Goal: Communication & Community: Answer question/provide support

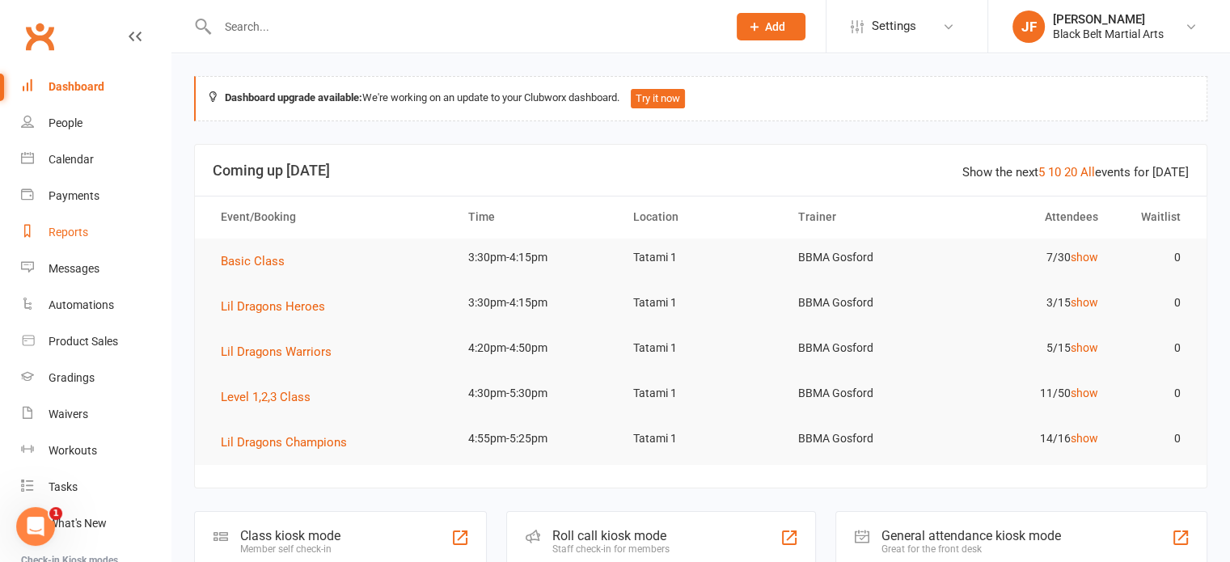
click at [60, 227] on div "Reports" at bounding box center [69, 232] width 40 height 13
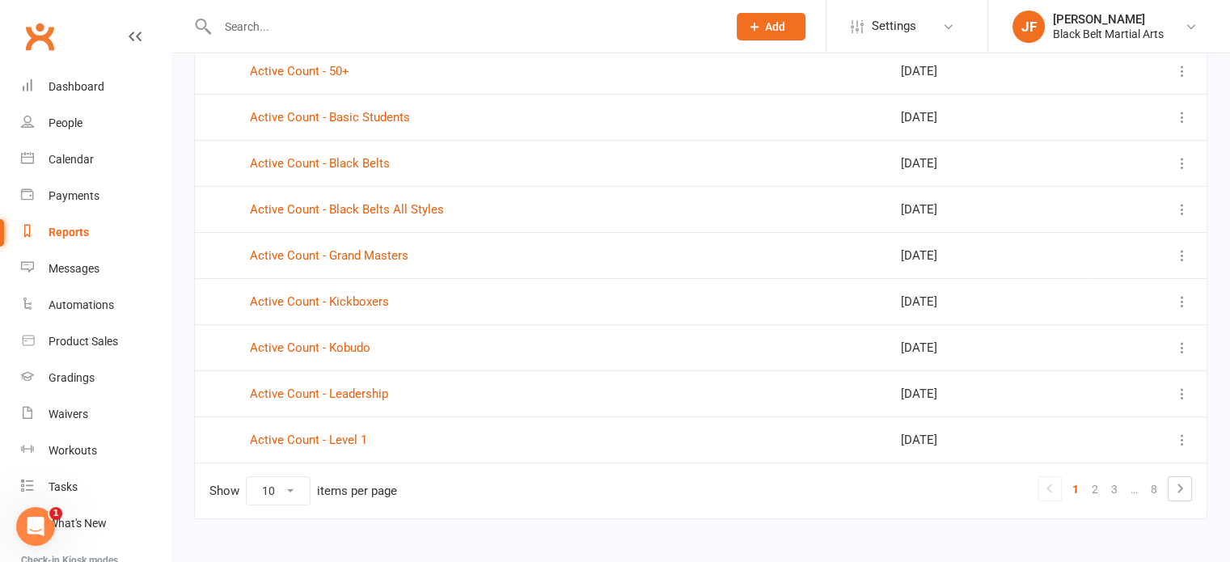
scroll to position [223, 0]
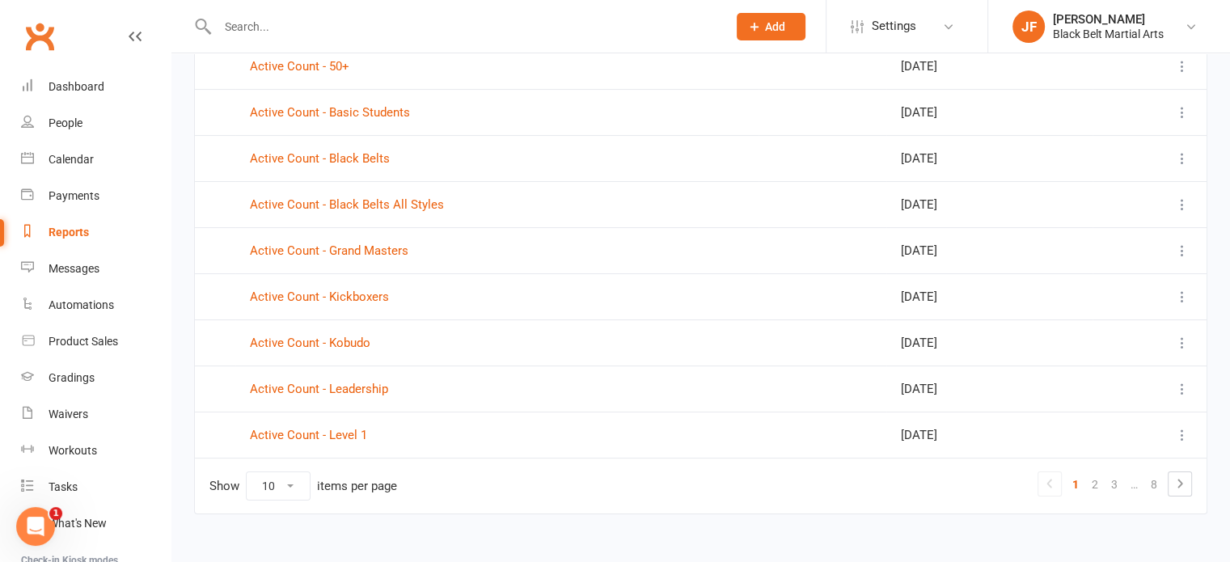
click at [264, 484] on select "10 25 50 100" at bounding box center [278, 485] width 63 height 27
select select "100"
click at [247, 472] on select "10 25 50 100" at bounding box center [278, 485] width 63 height 27
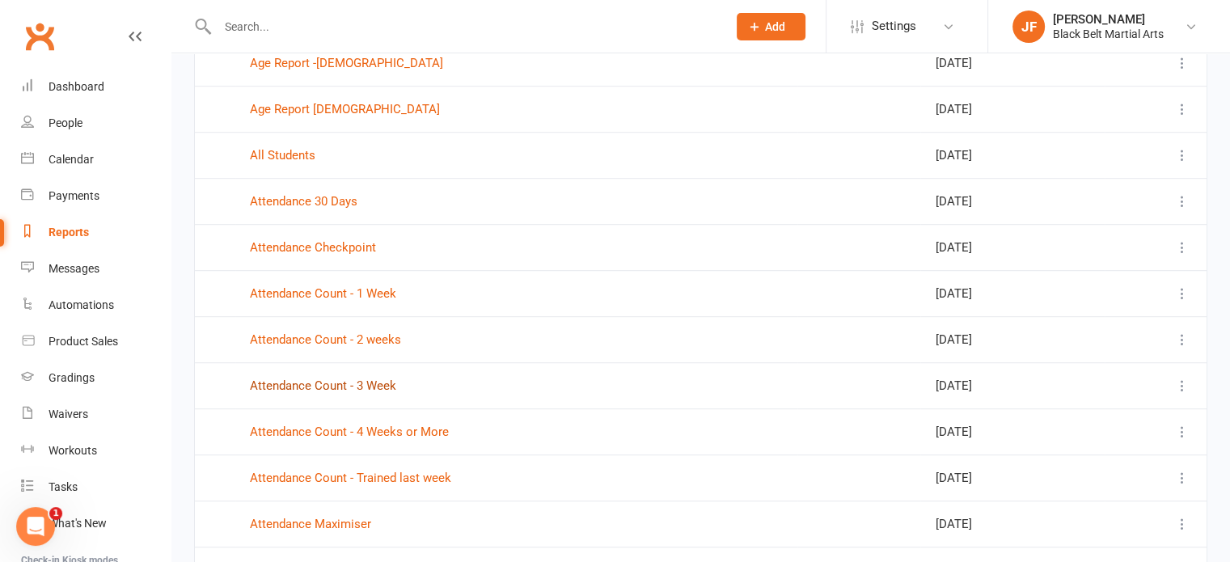
scroll to position [973, 0]
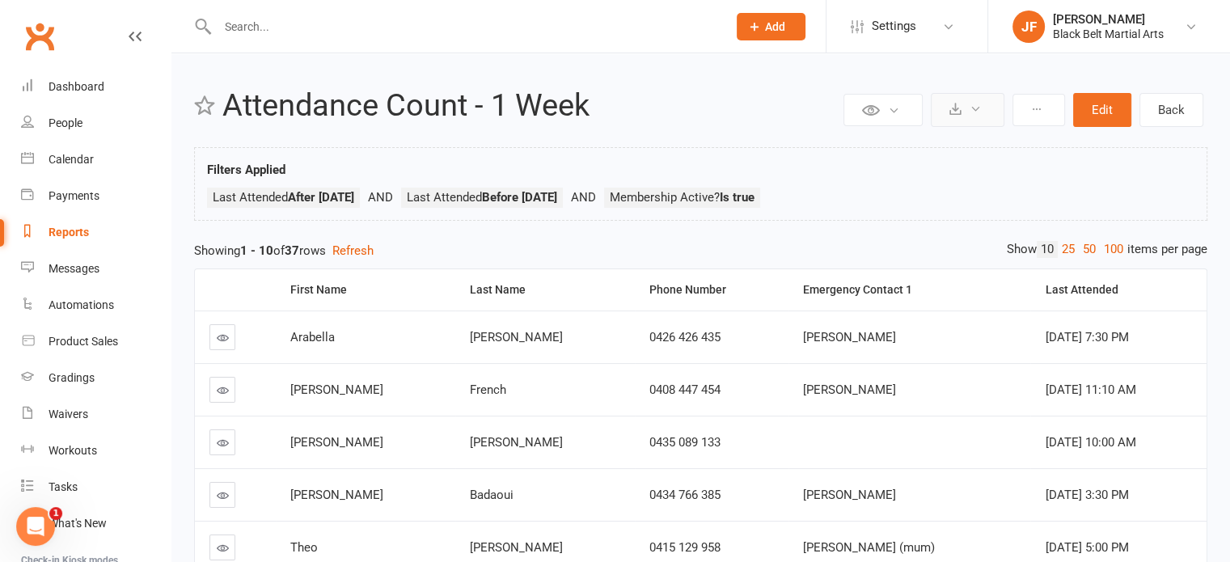
click at [941, 100] on button at bounding box center [968, 110] width 74 height 34
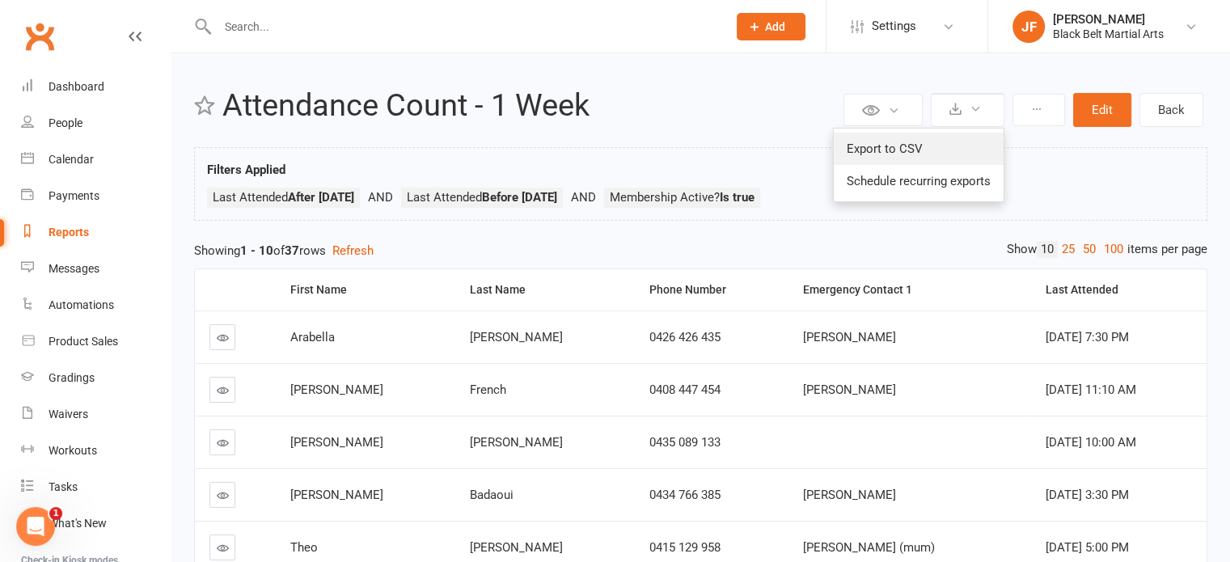
click at [916, 142] on link "Export to CSV" at bounding box center [919, 149] width 170 height 32
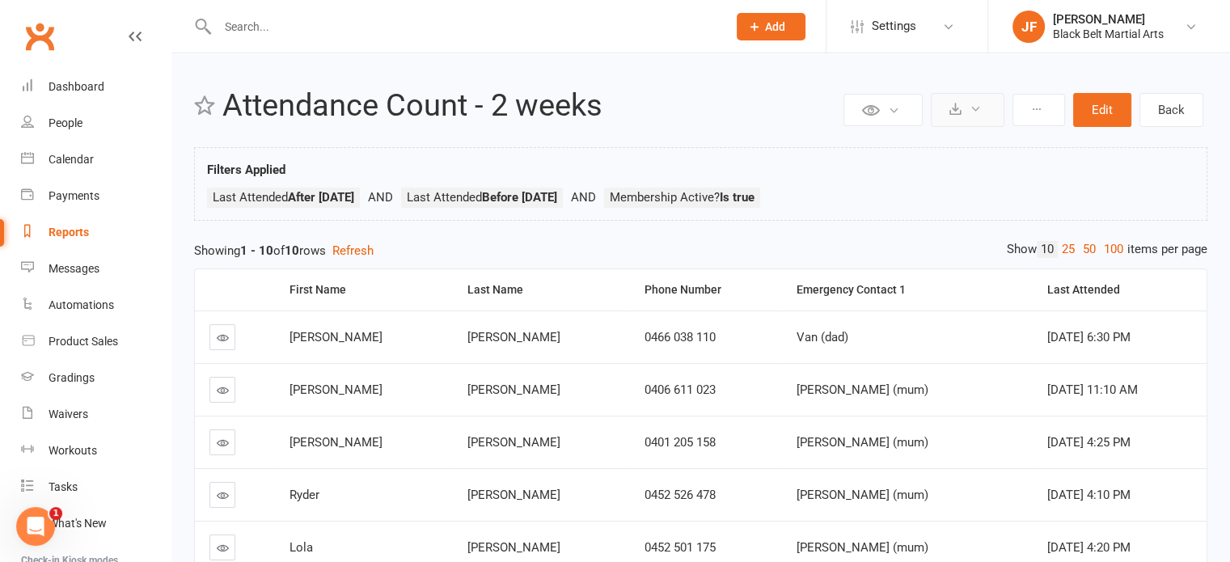
click at [954, 103] on icon at bounding box center [956, 109] width 12 height 12
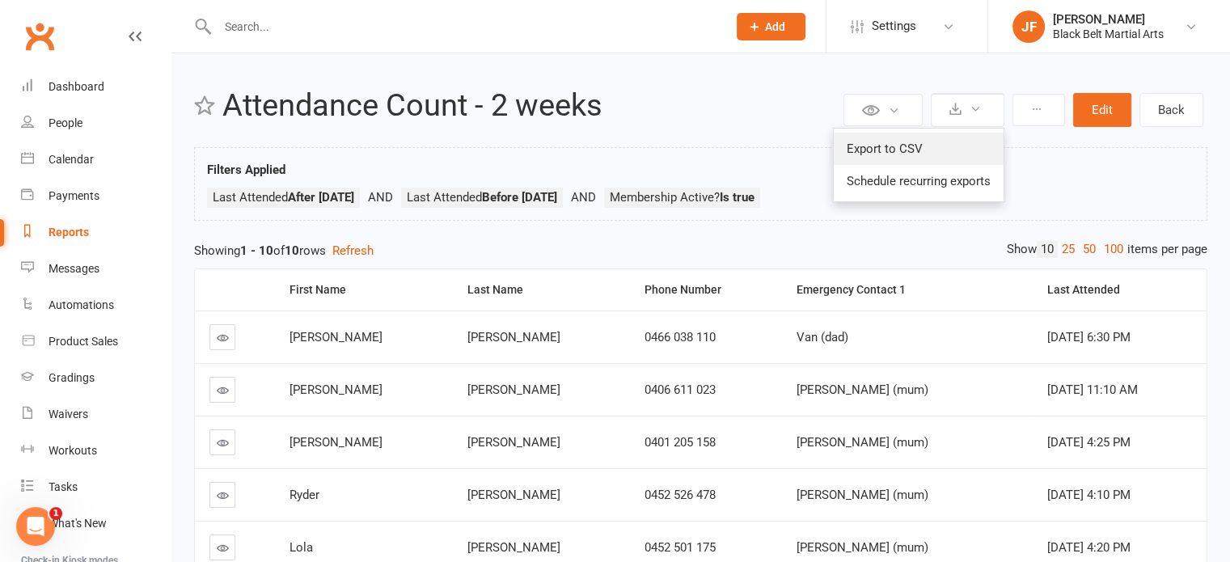
click at [893, 140] on link "Export to CSV" at bounding box center [919, 149] width 170 height 32
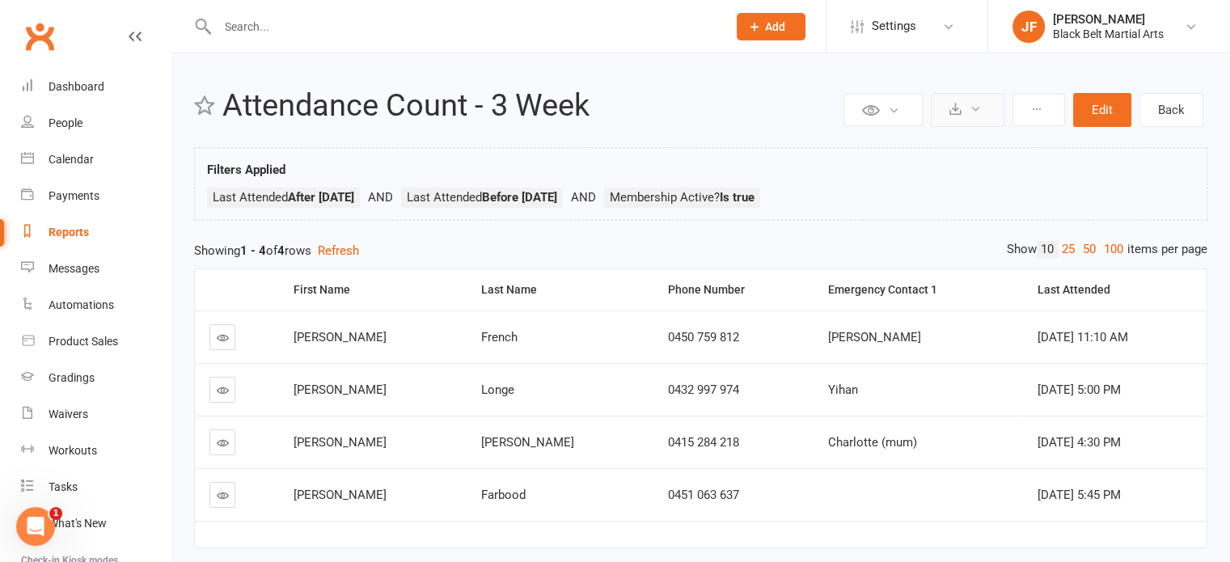
click at [967, 109] on button at bounding box center [968, 110] width 74 height 34
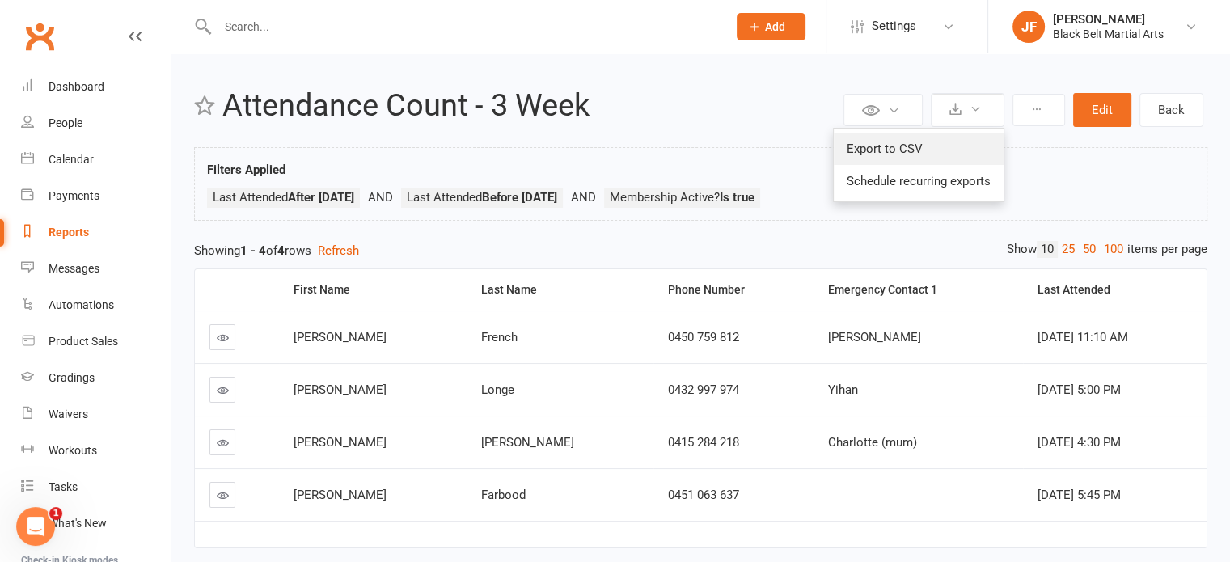
click at [932, 142] on link "Export to CSV" at bounding box center [919, 149] width 170 height 32
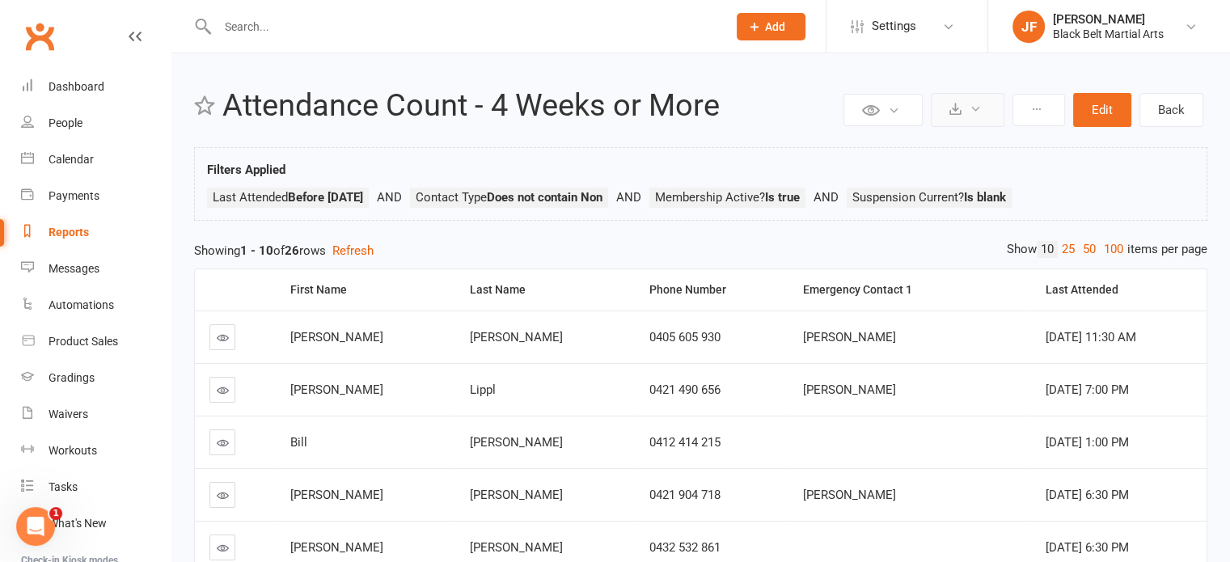
click at [979, 118] on button at bounding box center [968, 110] width 74 height 34
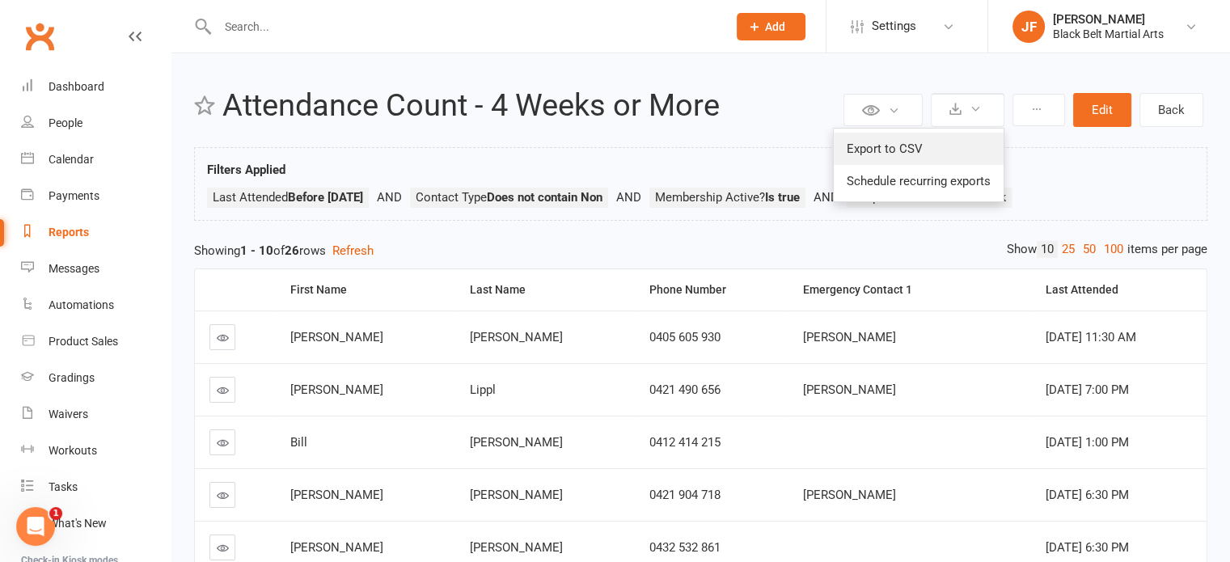
click at [933, 155] on link "Export to CSV" at bounding box center [919, 149] width 170 height 32
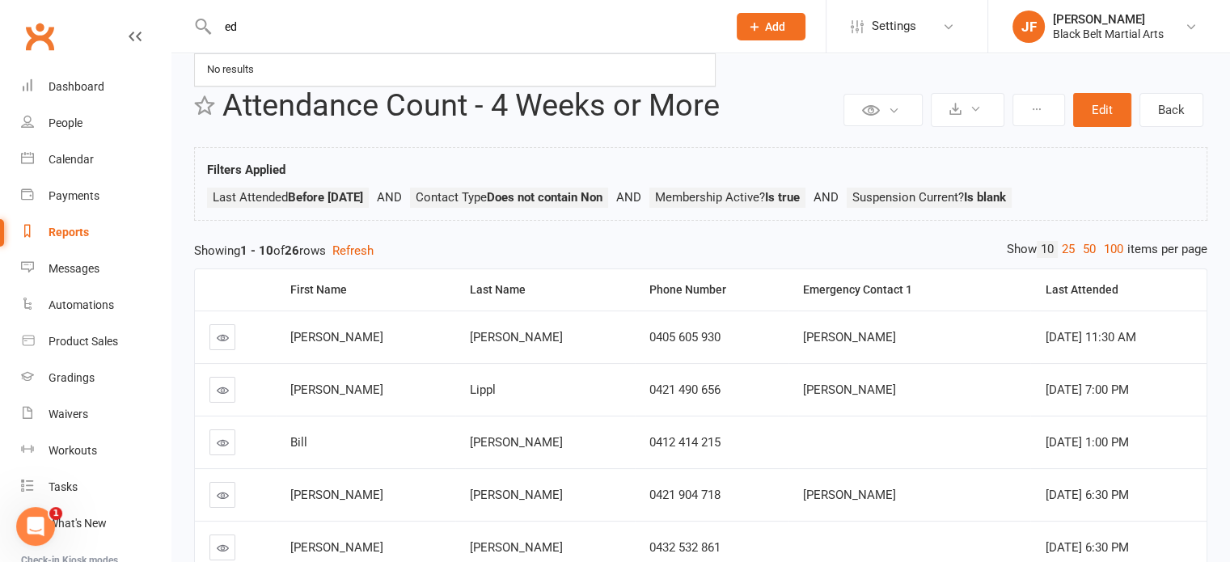
click at [251, 26] on input "ed" at bounding box center [464, 26] width 503 height 23
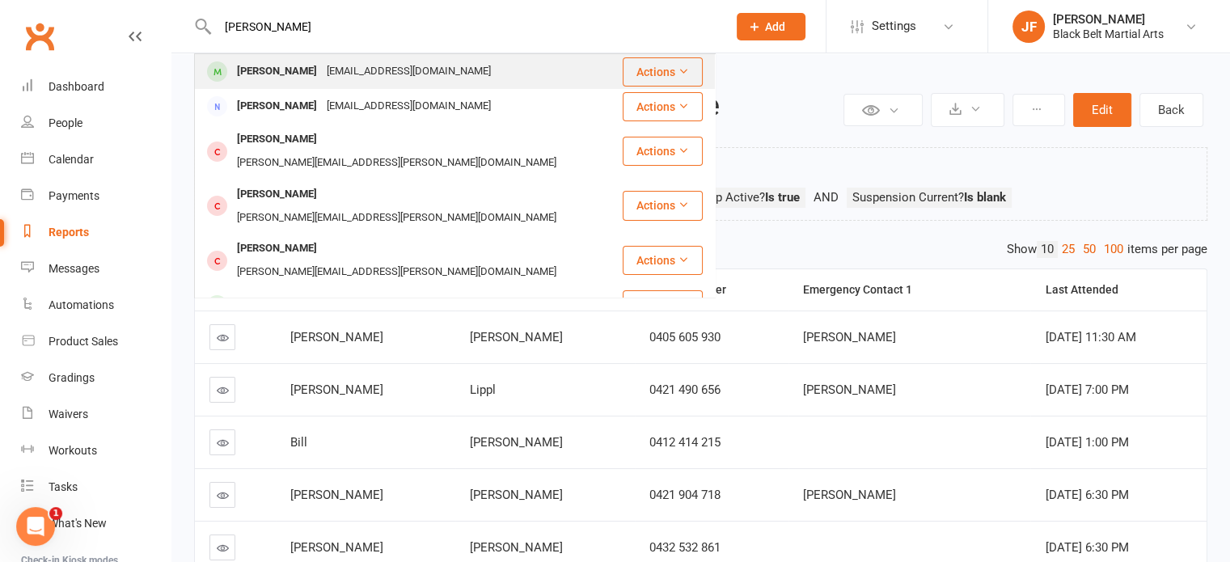
type input "[PERSON_NAME]"
click at [289, 75] on div "[PERSON_NAME]" at bounding box center [277, 71] width 90 height 23
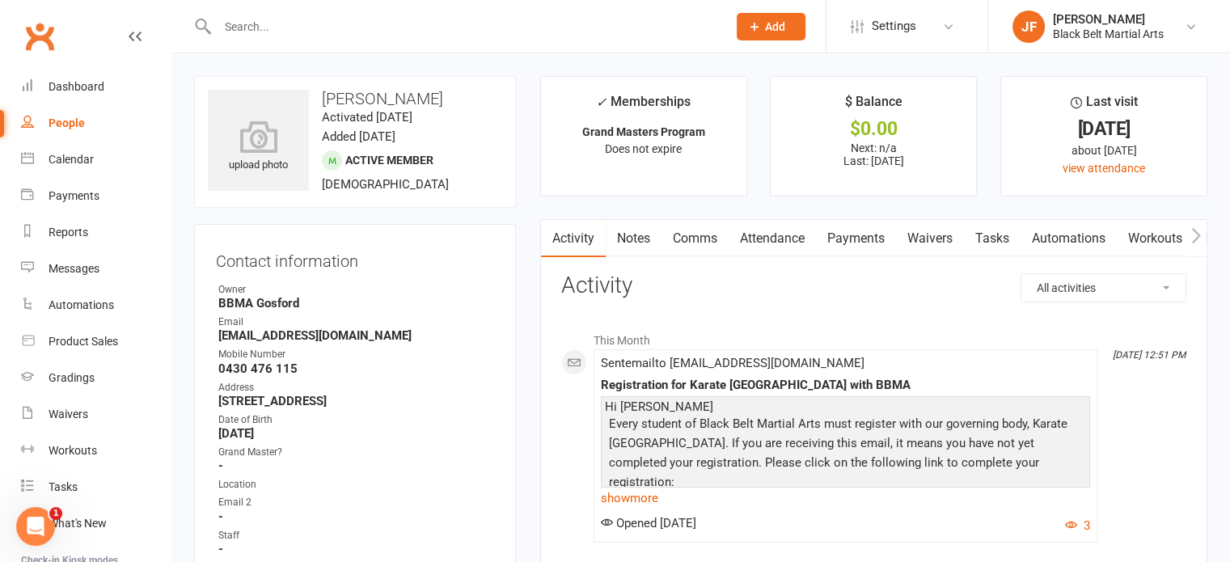
click at [243, 33] on input "text" at bounding box center [464, 26] width 503 height 23
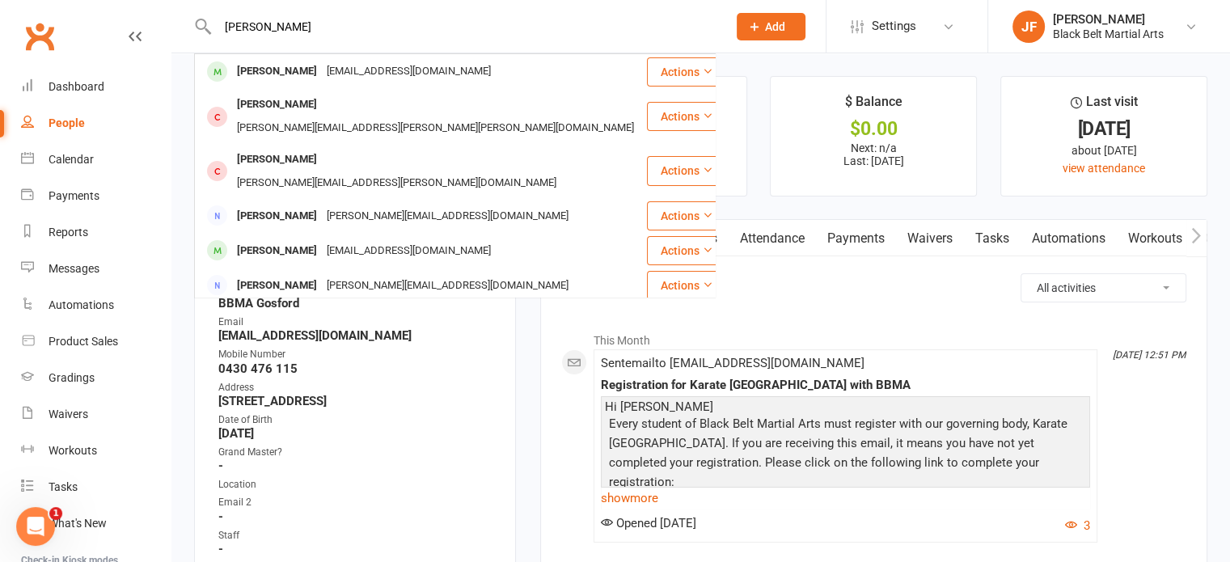
type input "jamieson"
click at [257, 73] on div "Jamieson Voysey" at bounding box center [277, 71] width 90 height 23
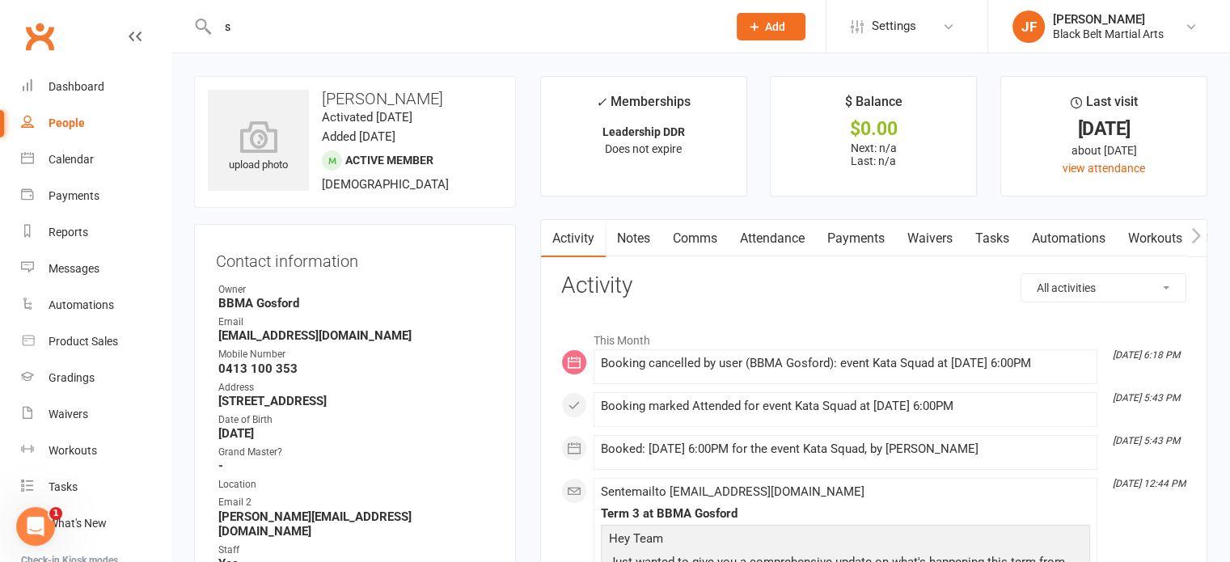
click at [252, 22] on input "s" at bounding box center [464, 26] width 503 height 23
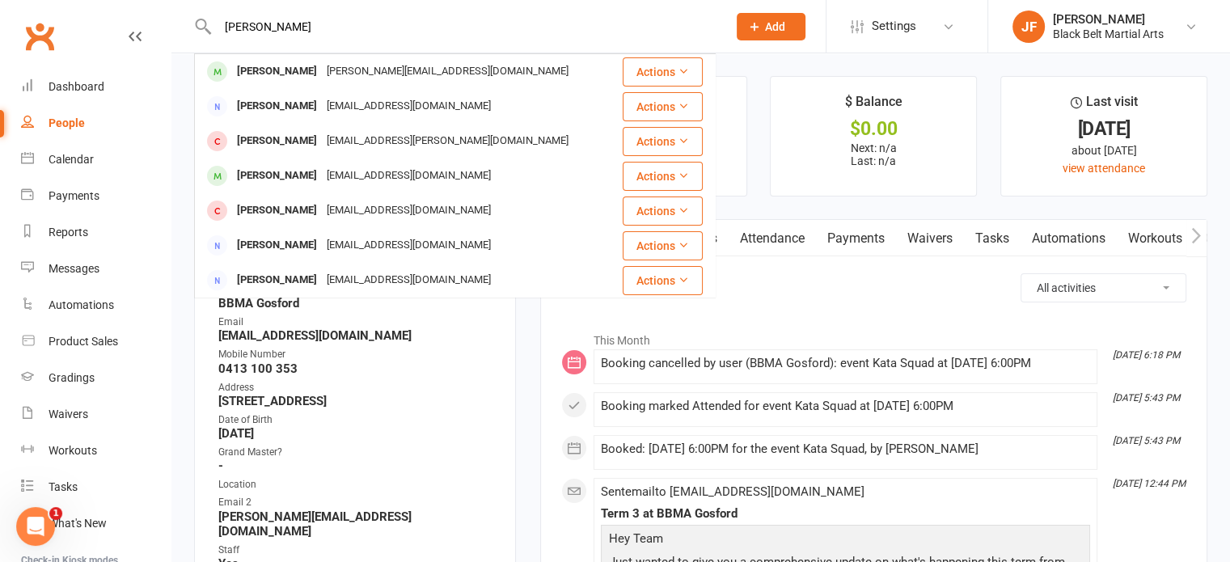
type input "samantha fr"
click at [298, 69] on div "Samantha French" at bounding box center [277, 71] width 90 height 23
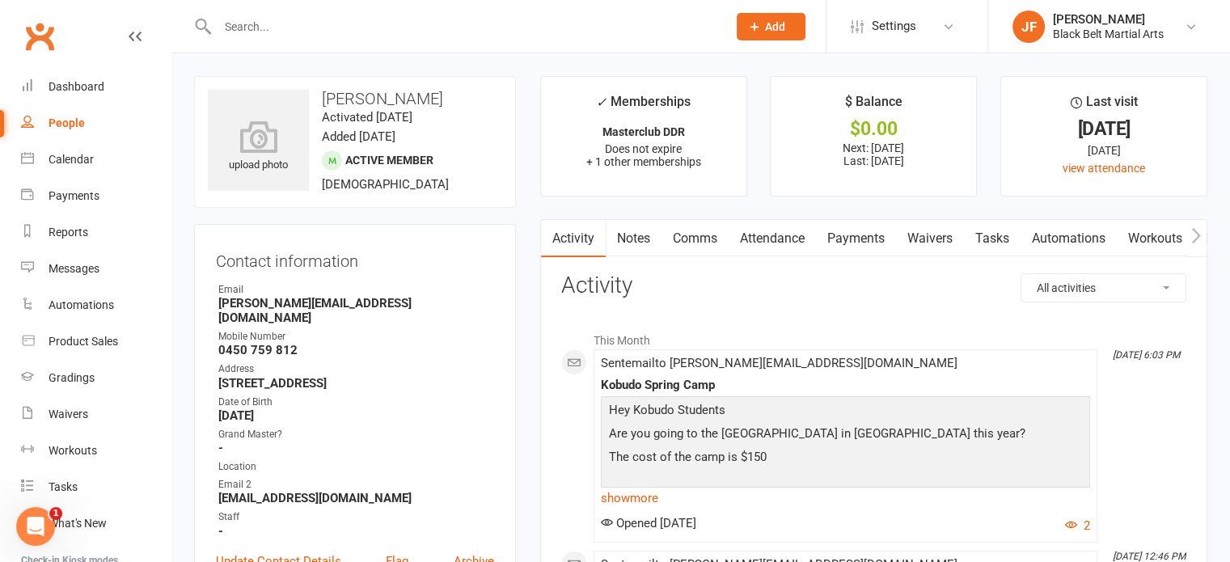
click at [237, 22] on input "text" at bounding box center [464, 26] width 503 height 23
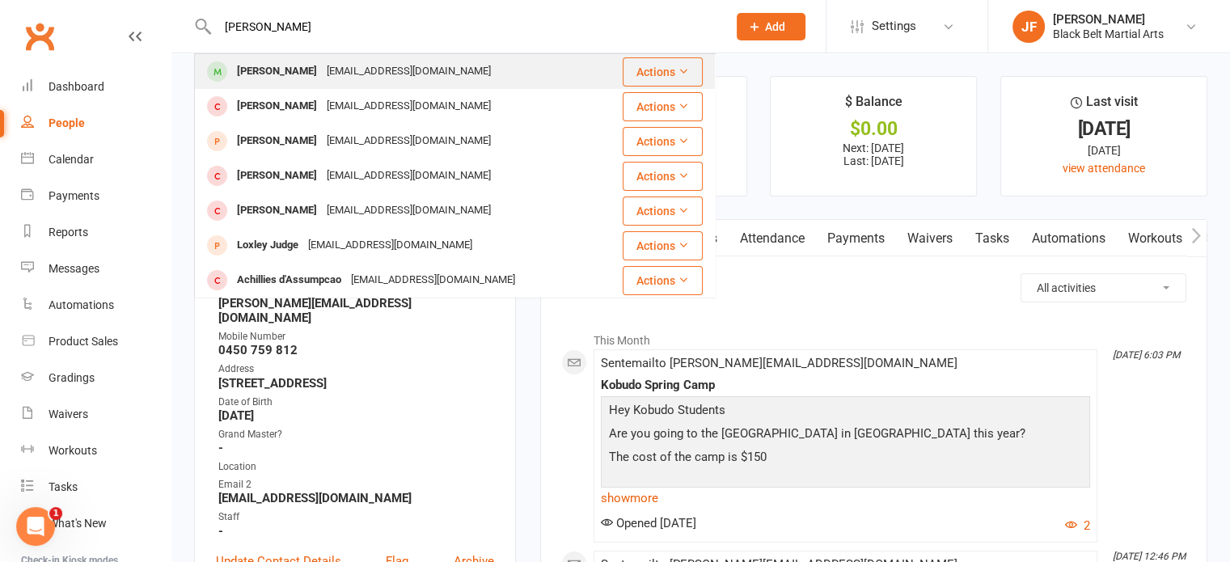
type input "jeremy longe"
click at [275, 61] on div "Jeremy Longe" at bounding box center [277, 71] width 90 height 23
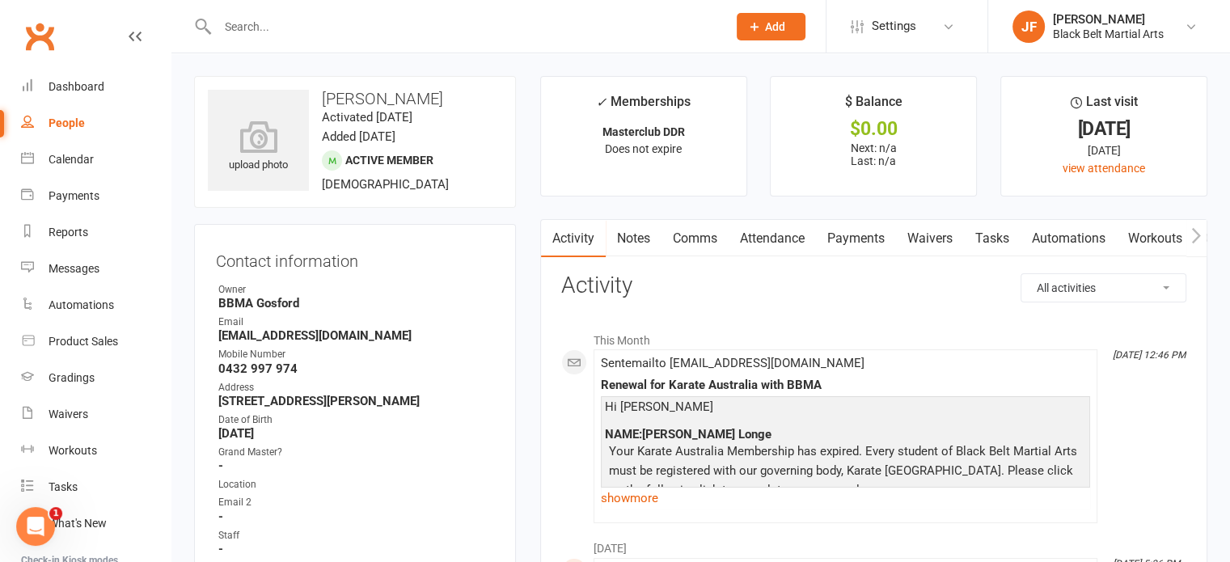
click at [224, 19] on input "text" at bounding box center [464, 26] width 503 height 23
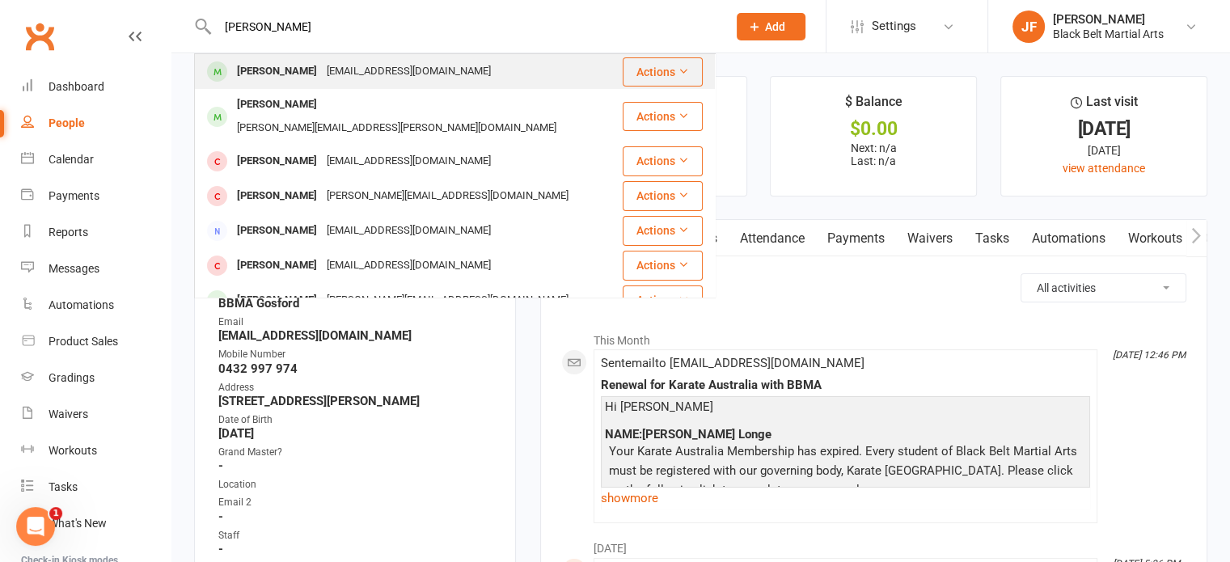
type input "oliver young"
click at [249, 74] on div "Oliver Young" at bounding box center [277, 71] width 90 height 23
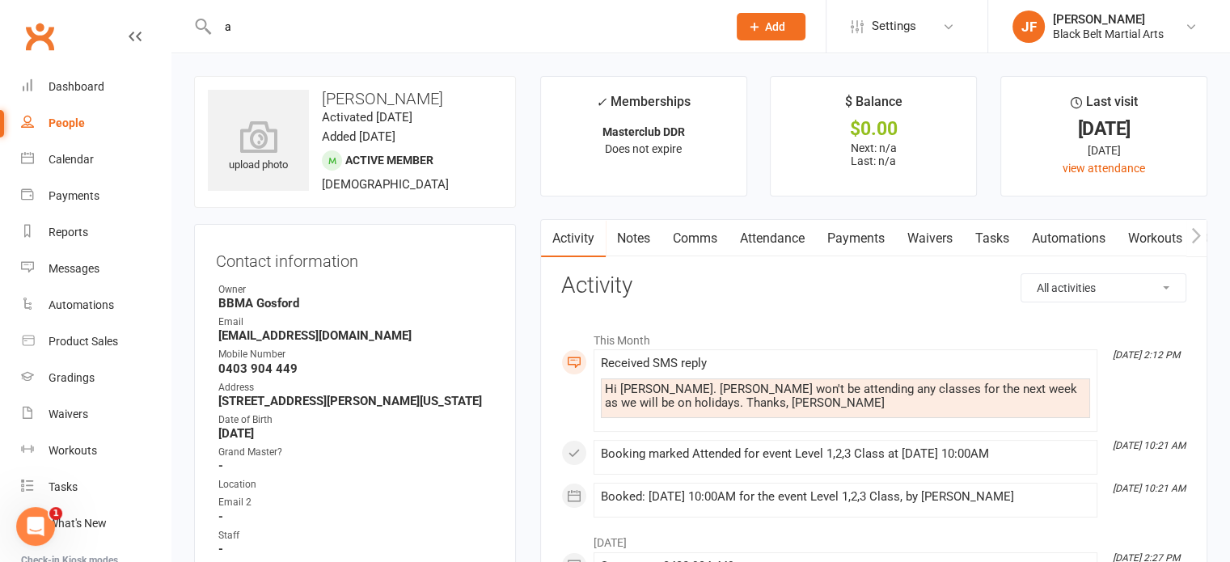
click at [239, 28] on input "a" at bounding box center [464, 26] width 503 height 23
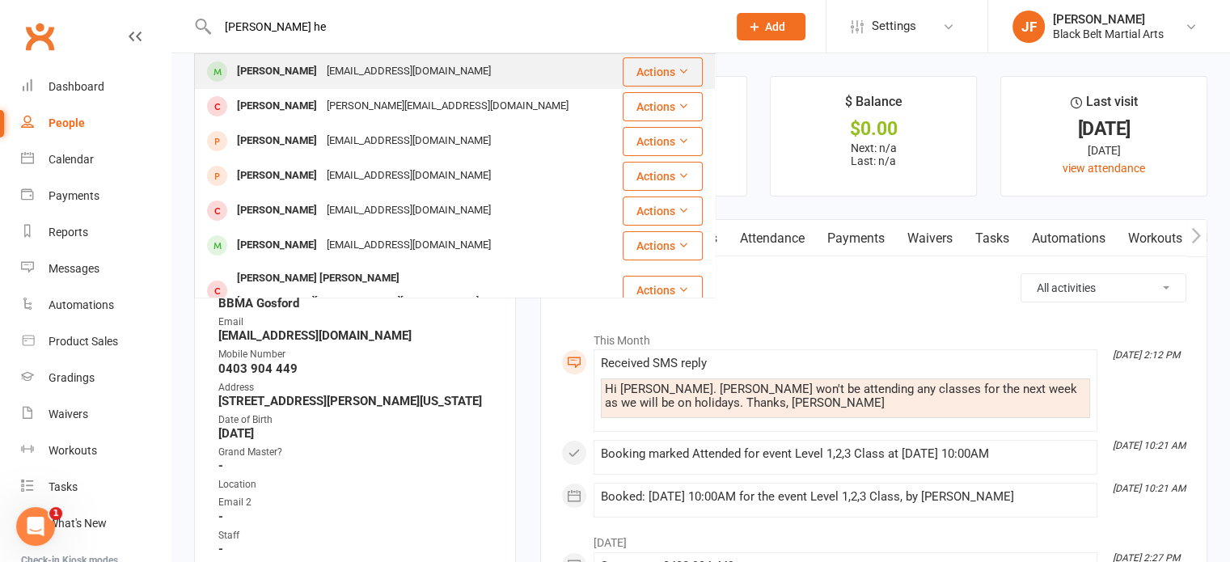
type input "archie he"
click at [267, 87] on div "Archie Henry charlottehenry1414@gmail.com" at bounding box center [408, 71] width 425 height 33
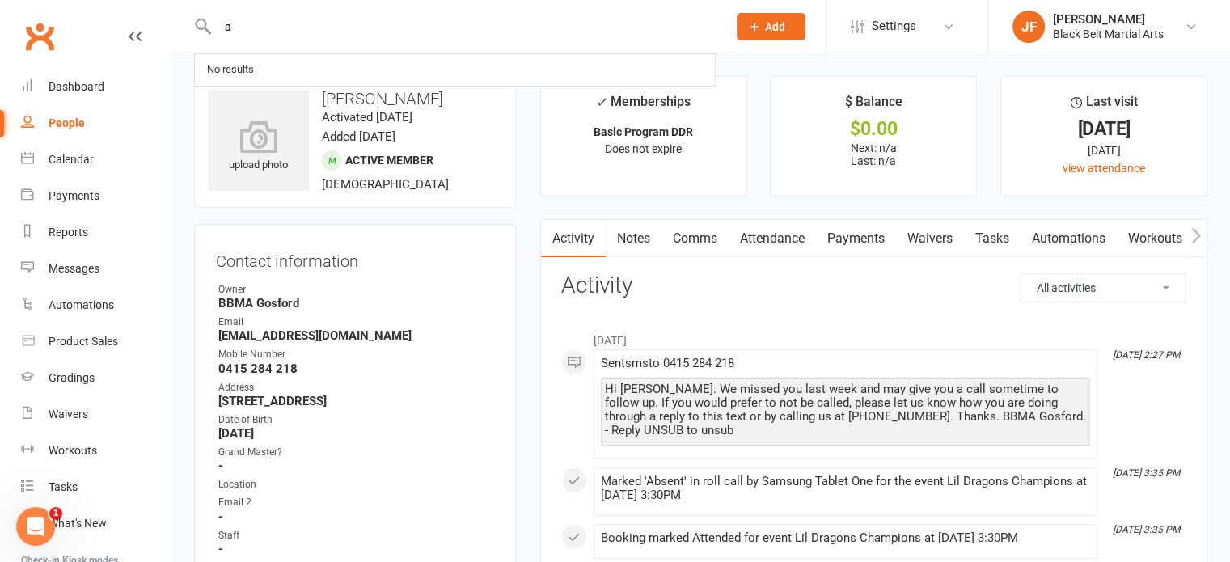
click at [262, 32] on input "a" at bounding box center [464, 26] width 503 height 23
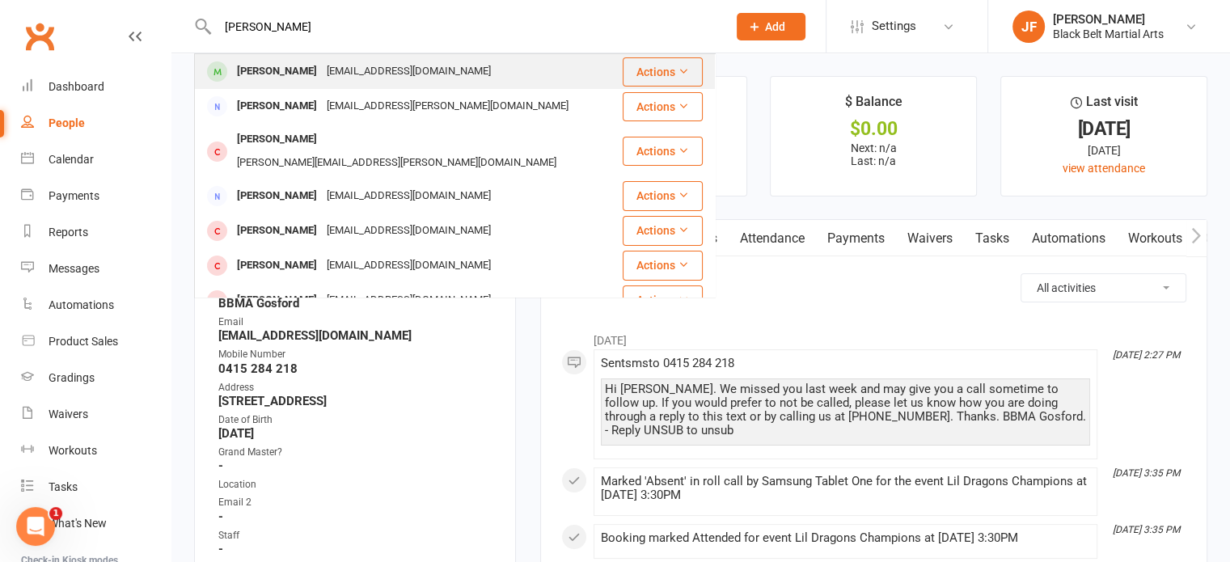
type input "aida farb"
click at [270, 73] on div "Aida Farbood" at bounding box center [277, 71] width 90 height 23
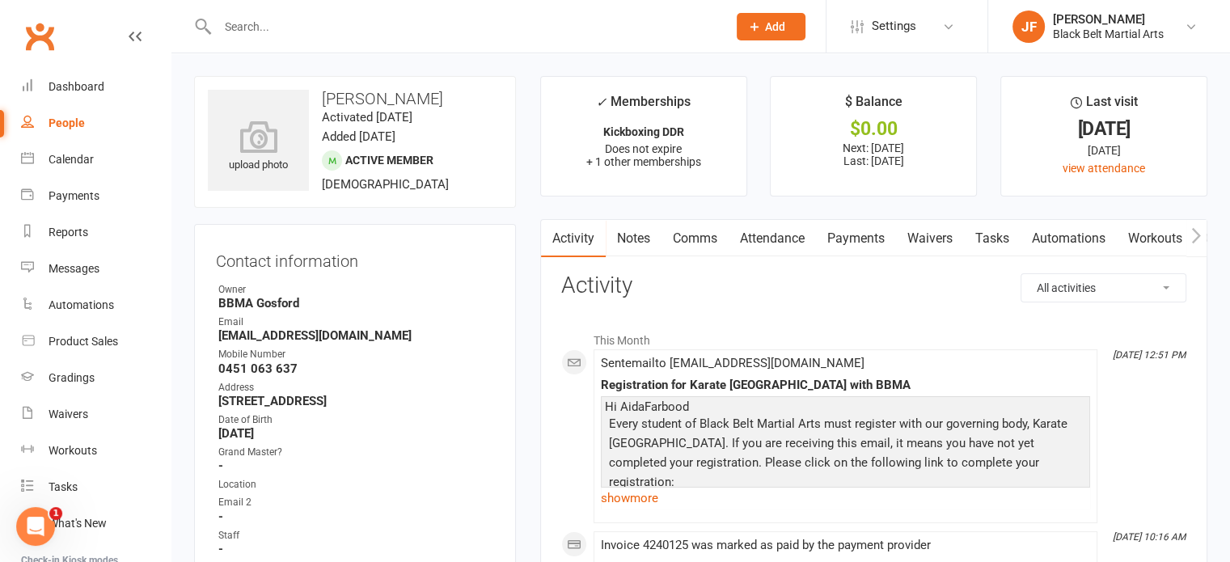
click at [269, 26] on input "text" at bounding box center [464, 26] width 503 height 23
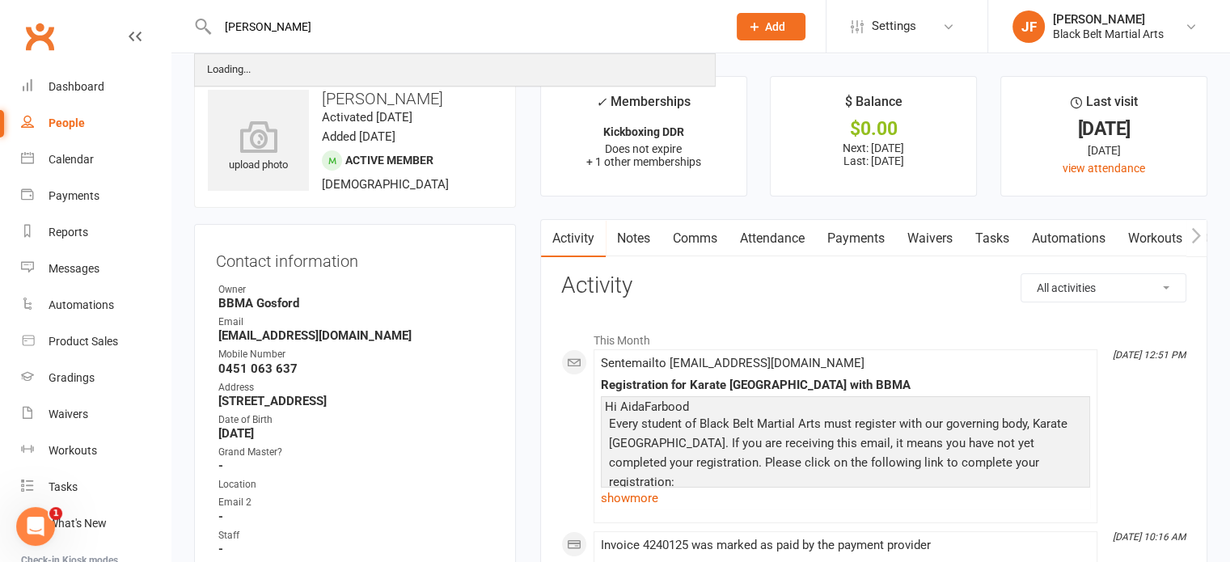
type input "oliver pringle"
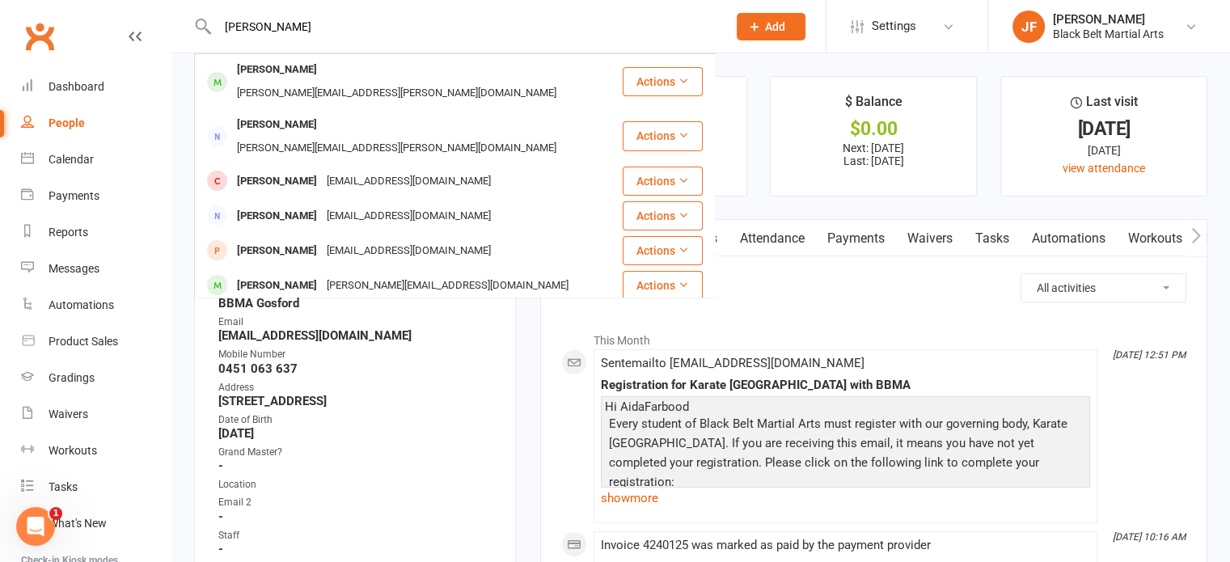
click at [285, 70] on div "Oliver Pringle" at bounding box center [277, 69] width 90 height 23
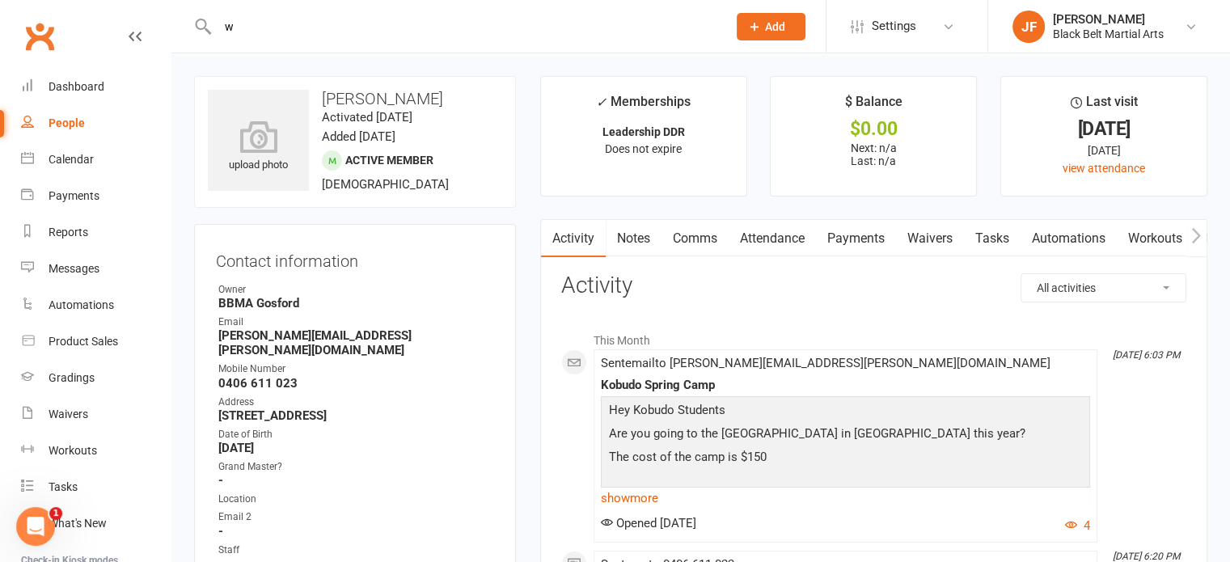
click at [281, 25] on input "w" at bounding box center [464, 26] width 503 height 23
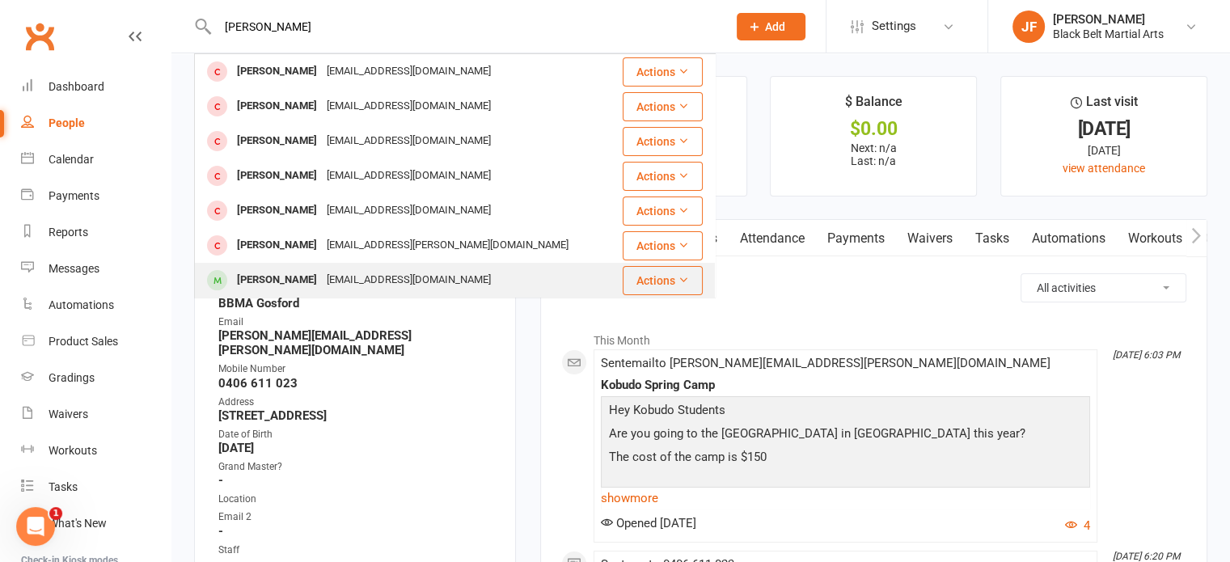
type input "william b"
click at [299, 281] on div "William Burgess" at bounding box center [277, 280] width 90 height 23
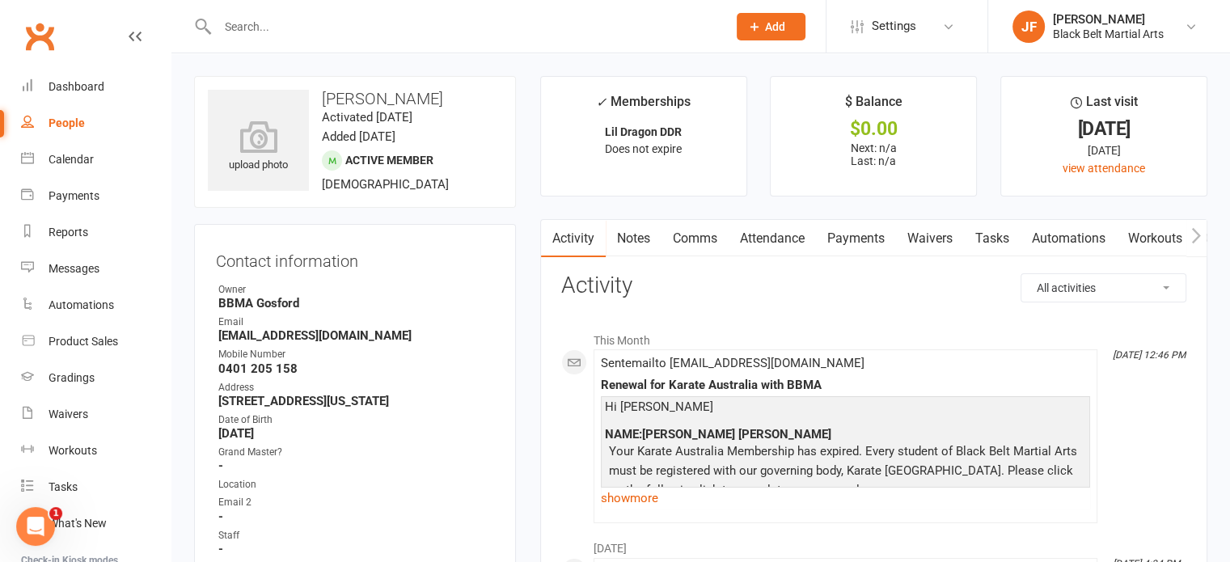
click at [273, 22] on input "text" at bounding box center [464, 26] width 503 height 23
type input "a"
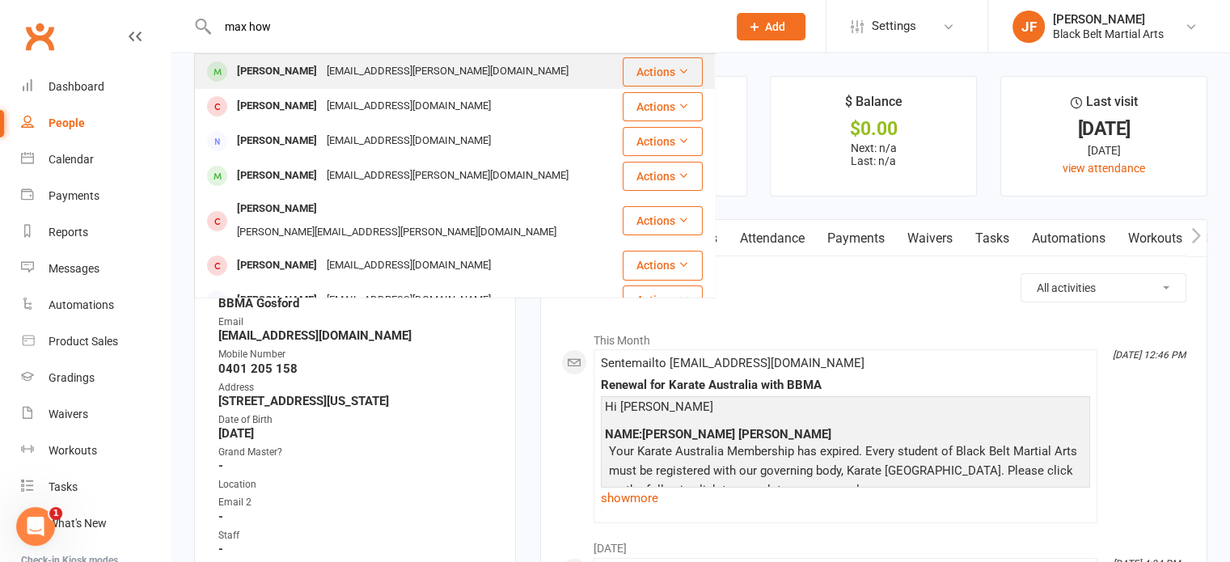
type input "max how"
click at [280, 70] on div "Max Howarth" at bounding box center [277, 71] width 90 height 23
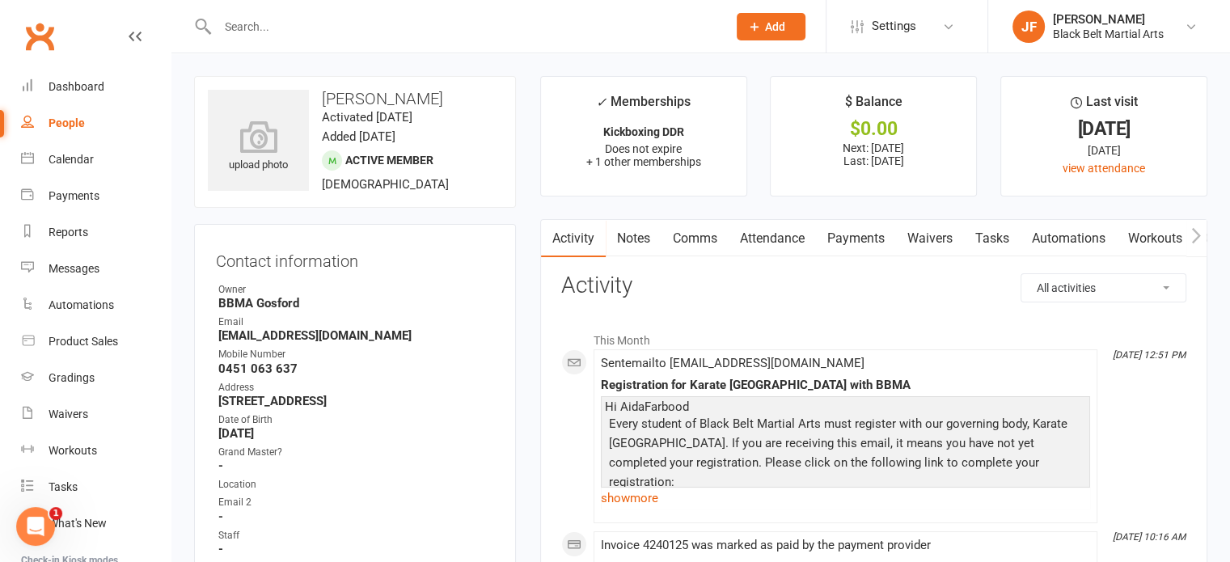
click at [317, 26] on input "text" at bounding box center [464, 26] width 503 height 23
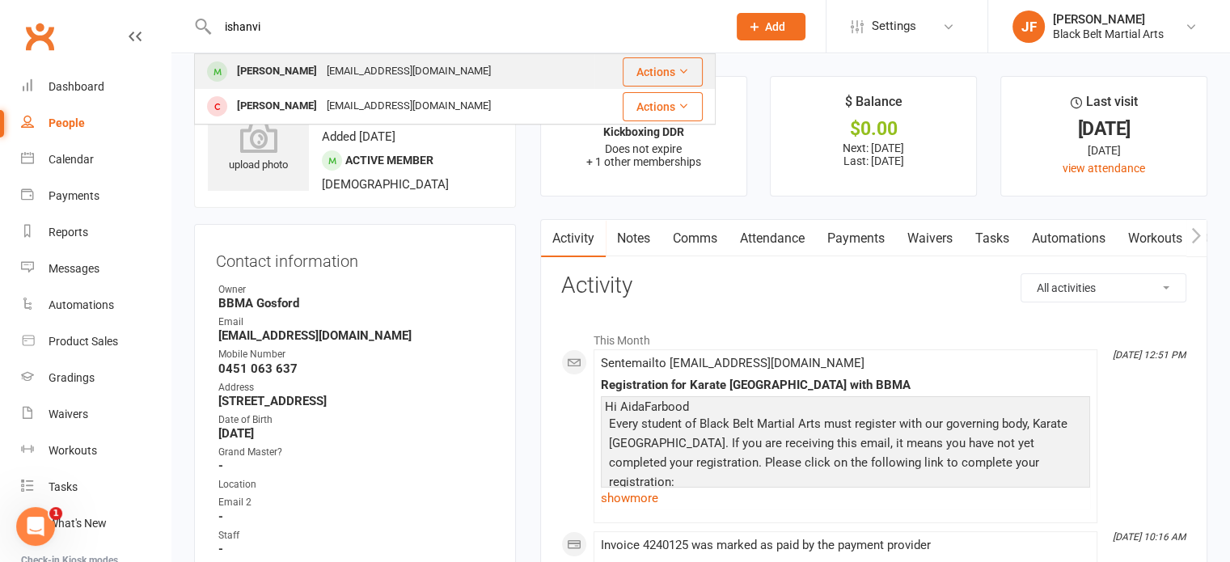
type input "ishanvi"
click at [322, 83] on div "babita.r19@gmail.com" at bounding box center [409, 71] width 174 height 23
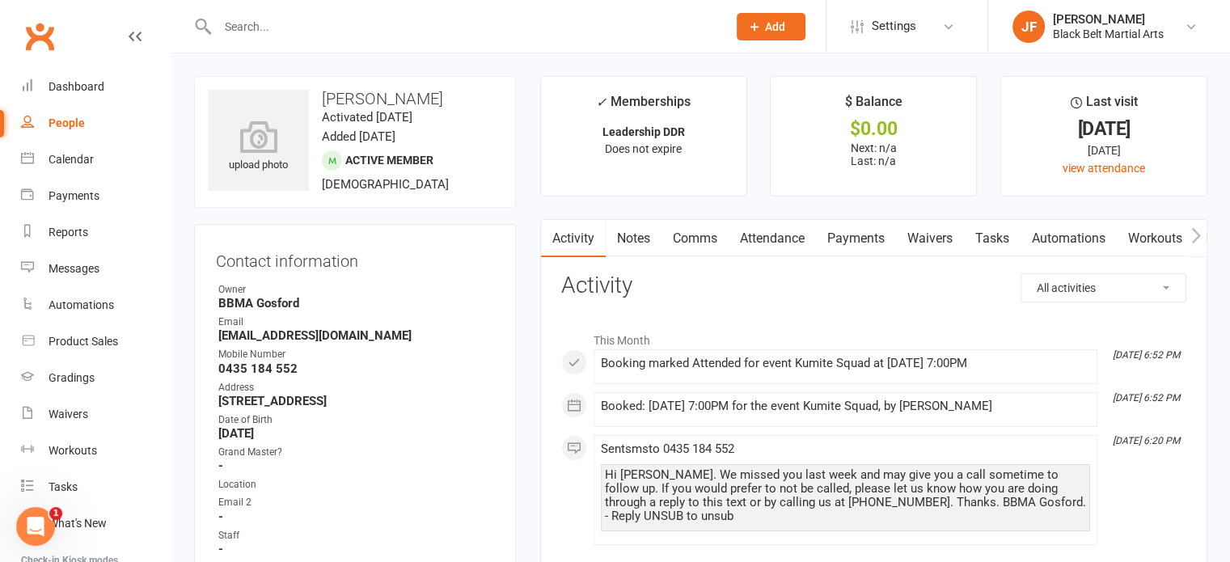
click at [241, 34] on input "text" at bounding box center [464, 26] width 503 height 23
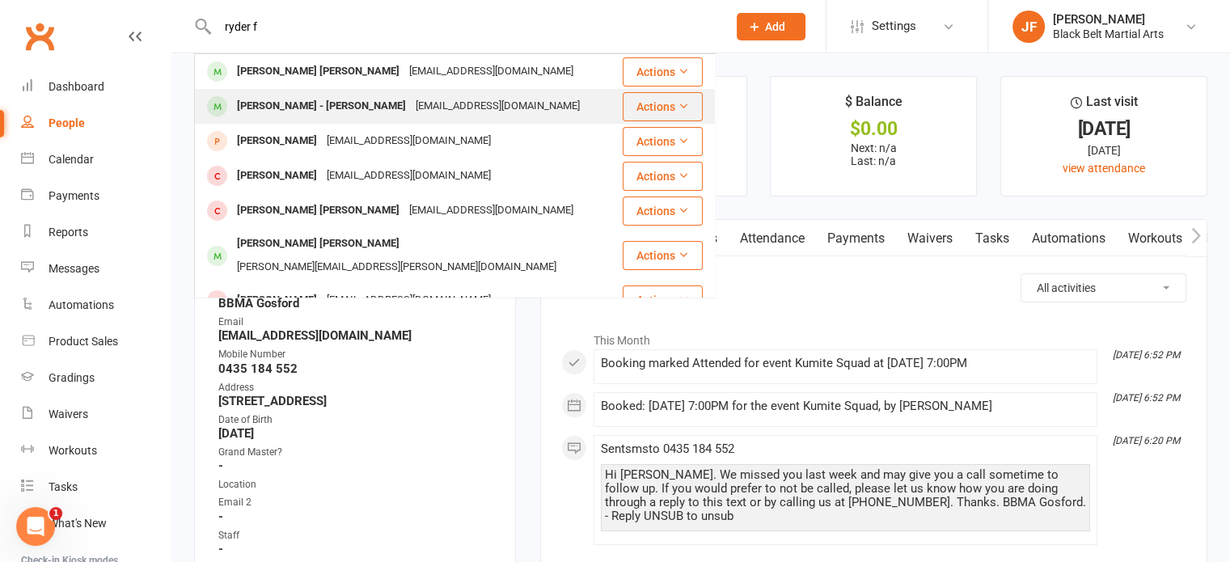
type input "ryder f"
click at [292, 117] on div "Ryder Francis - Rumbel" at bounding box center [321, 106] width 179 height 23
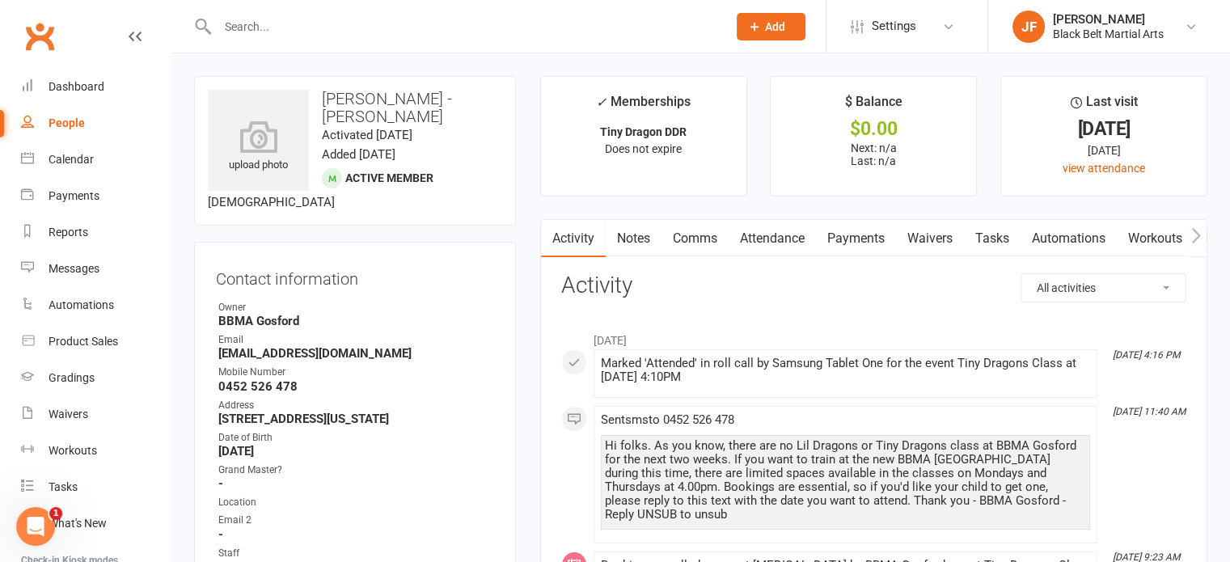
click at [260, 32] on input "text" at bounding box center [464, 26] width 503 height 23
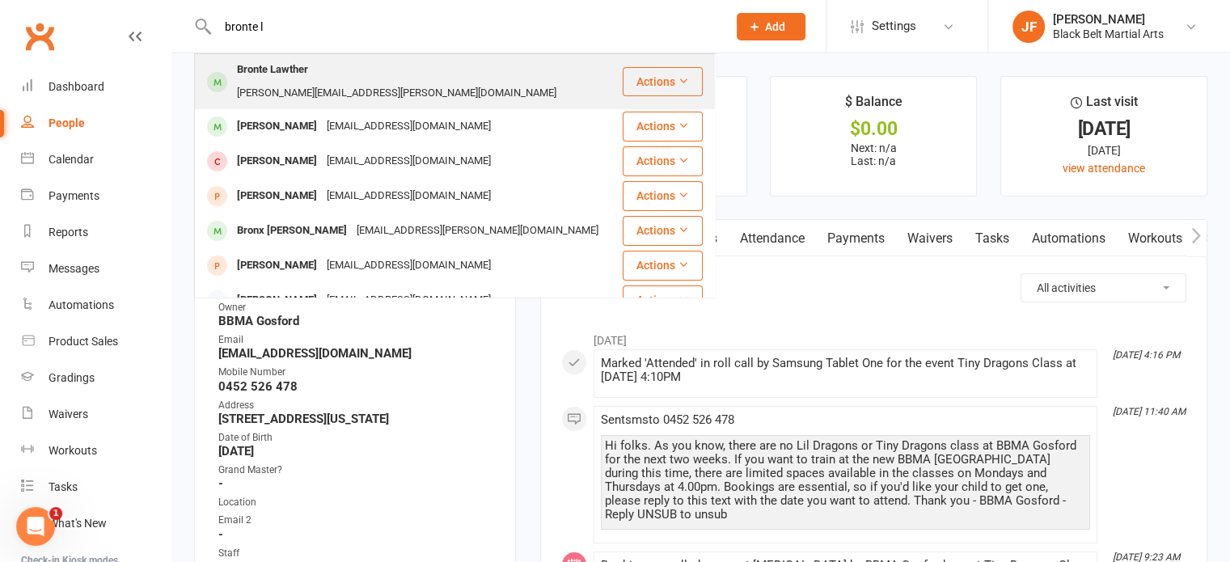
type input "bronte l"
click at [261, 61] on div "Bronte Lawther" at bounding box center [272, 69] width 81 height 23
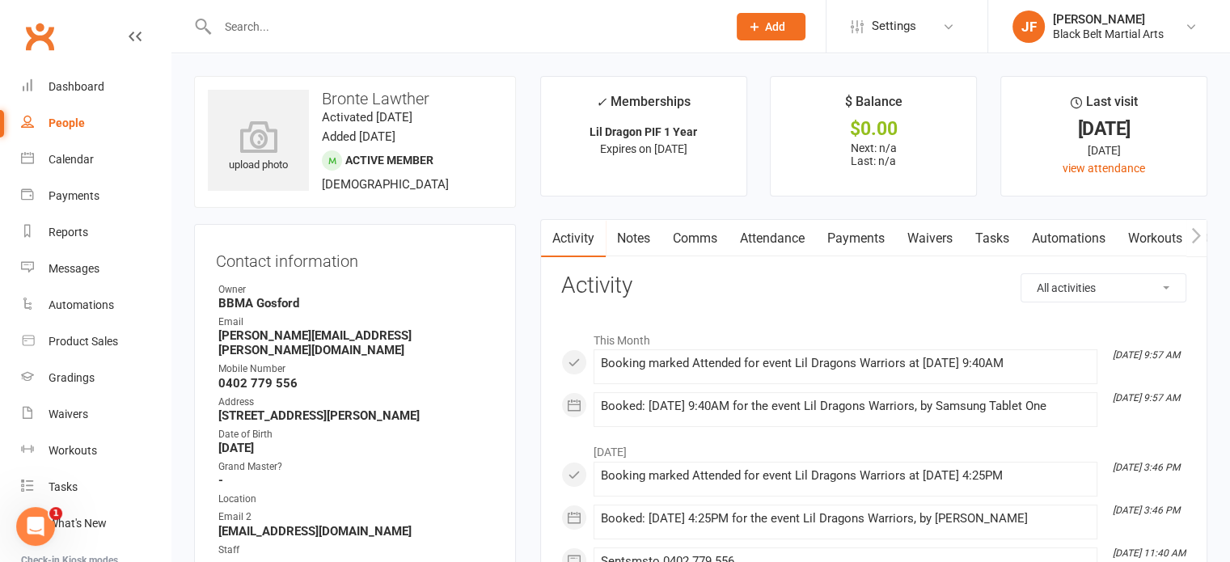
click at [279, 22] on input "text" at bounding box center [464, 26] width 503 height 23
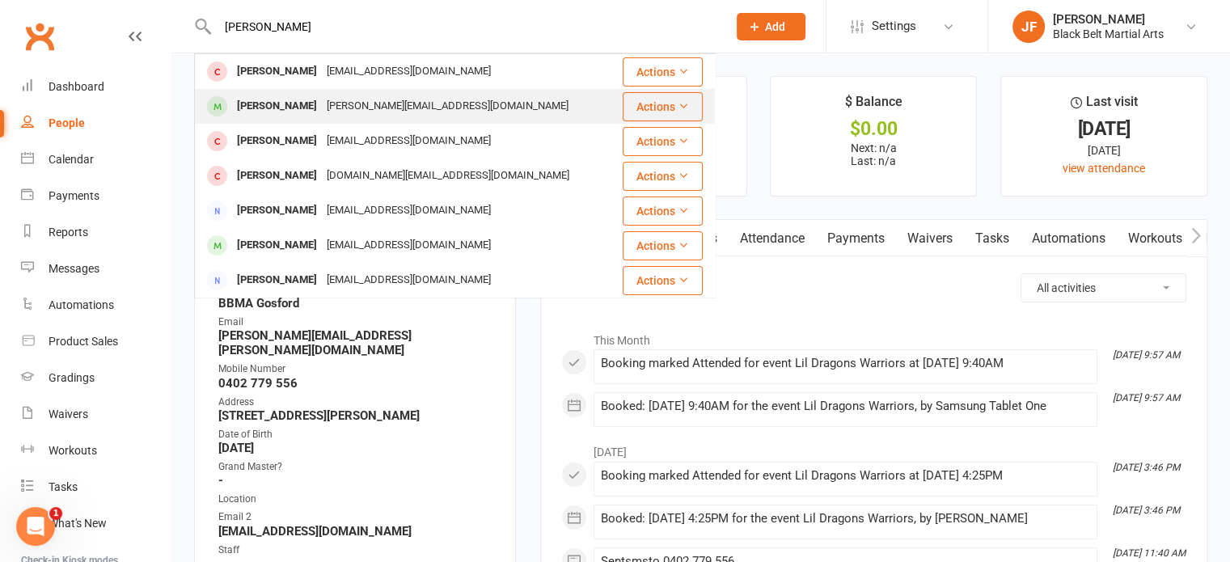
type input "lola f"
click at [292, 102] on div "Lola Faulkner" at bounding box center [277, 106] width 90 height 23
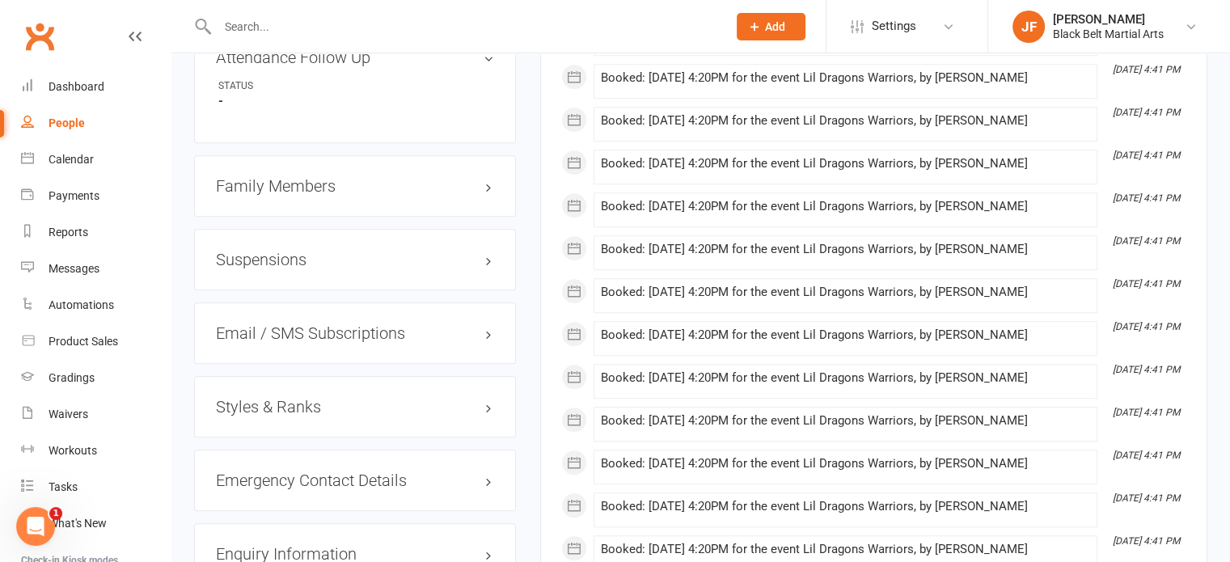
scroll to position [1312, 0]
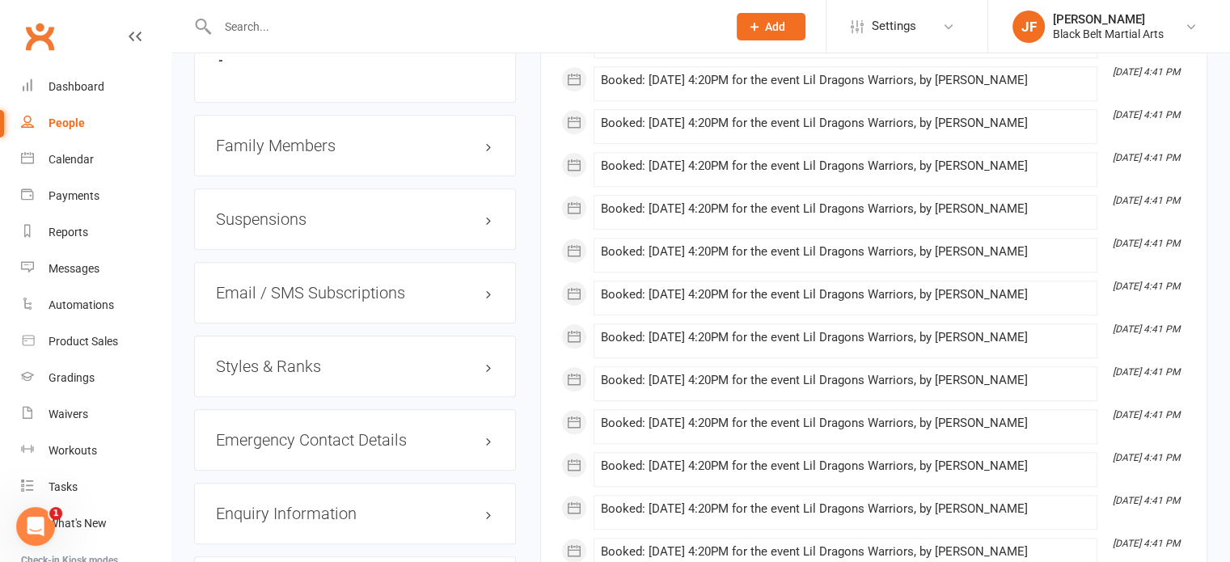
click at [292, 137] on h3 "Family Members" at bounding box center [355, 146] width 278 height 18
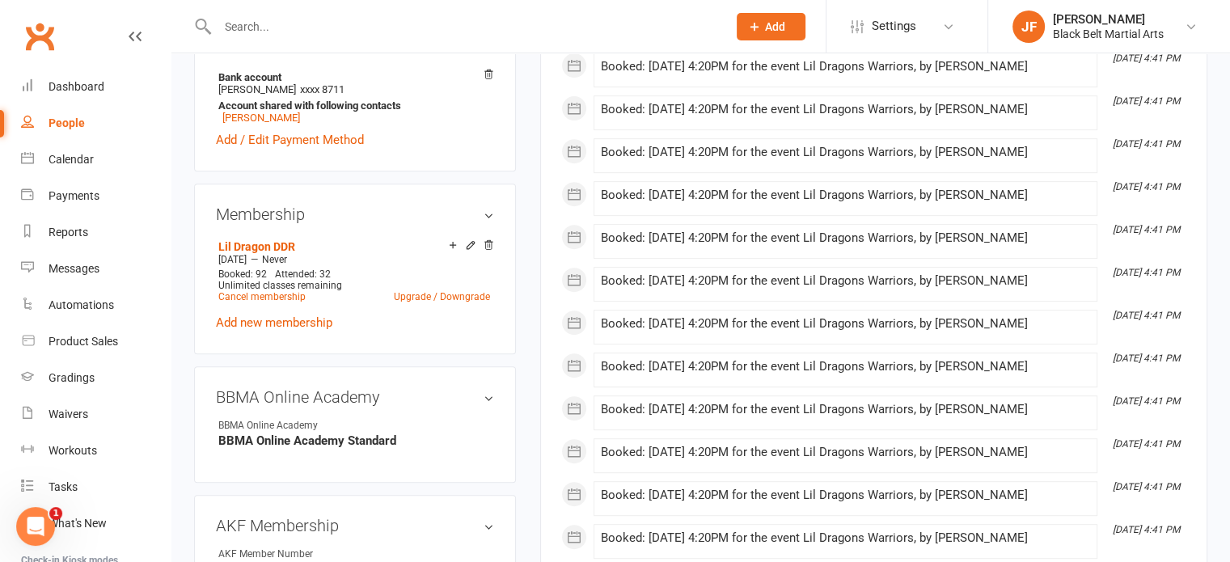
scroll to position [0, 0]
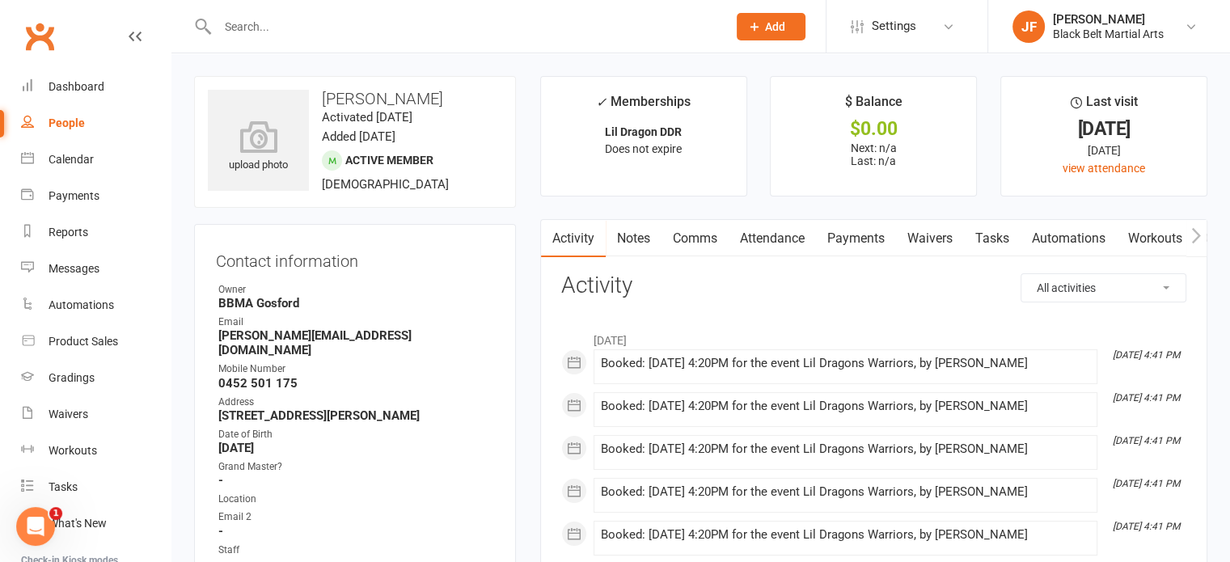
click at [227, 24] on input "text" at bounding box center [464, 26] width 503 height 23
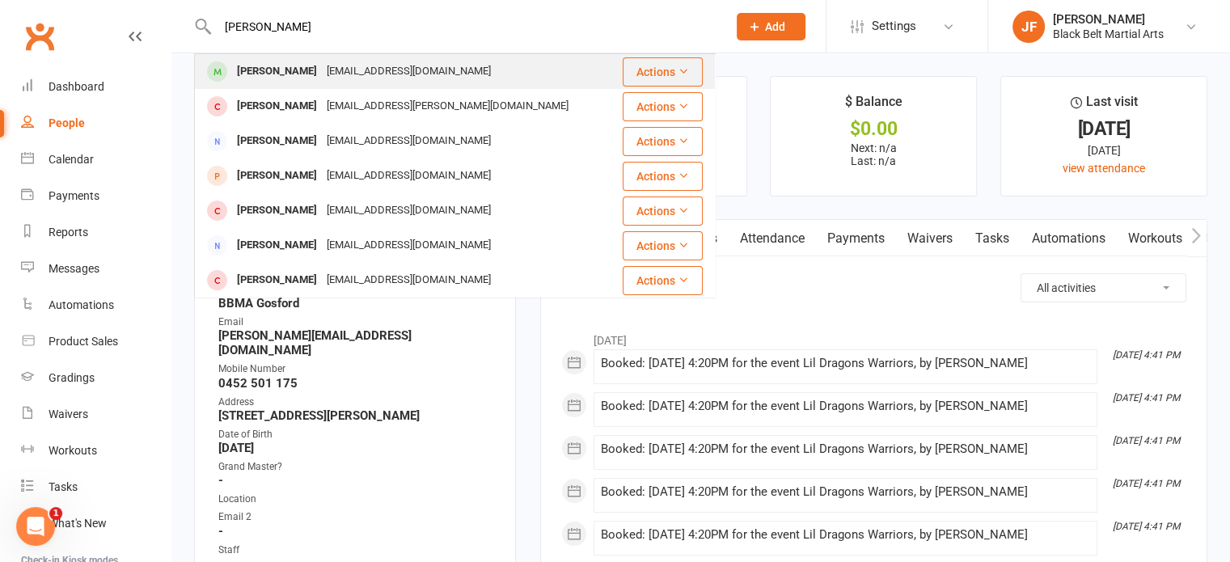
type input "alex kiss"
click at [277, 76] on div "Alex Kiss" at bounding box center [277, 71] width 90 height 23
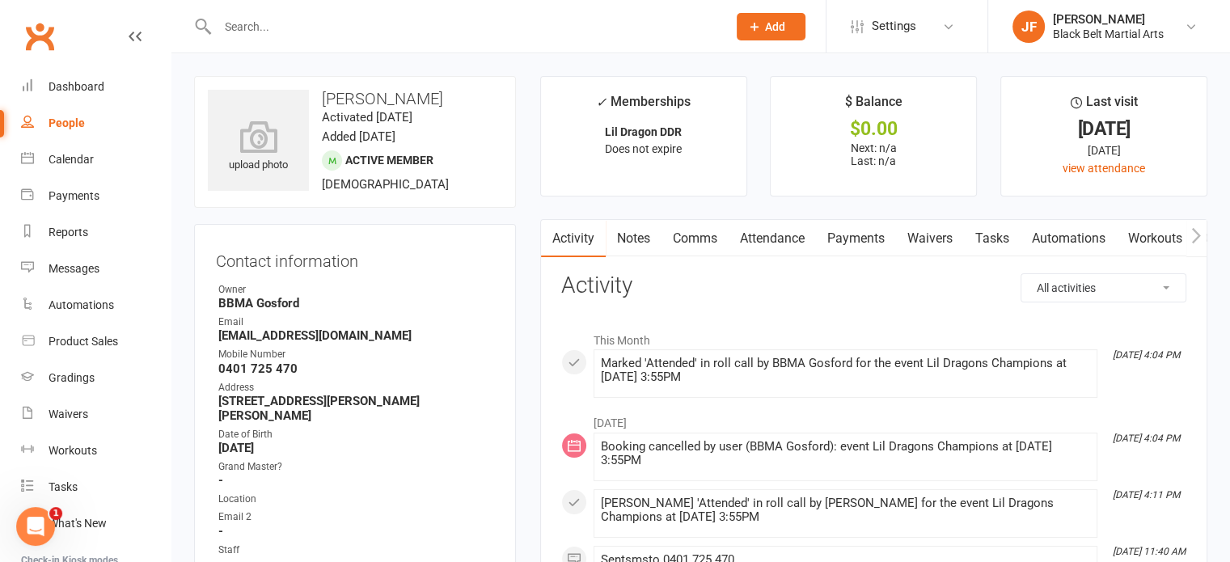
click at [239, 25] on input "text" at bounding box center [464, 26] width 503 height 23
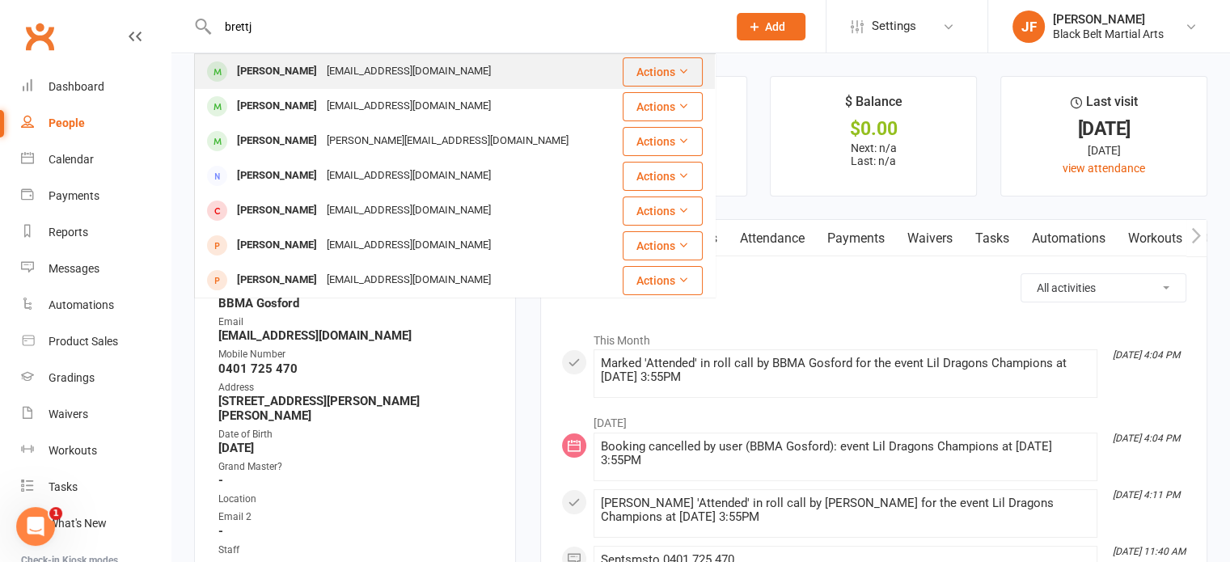
type input "brettj"
click at [258, 70] on div "Brett Jasmin" at bounding box center [277, 71] width 90 height 23
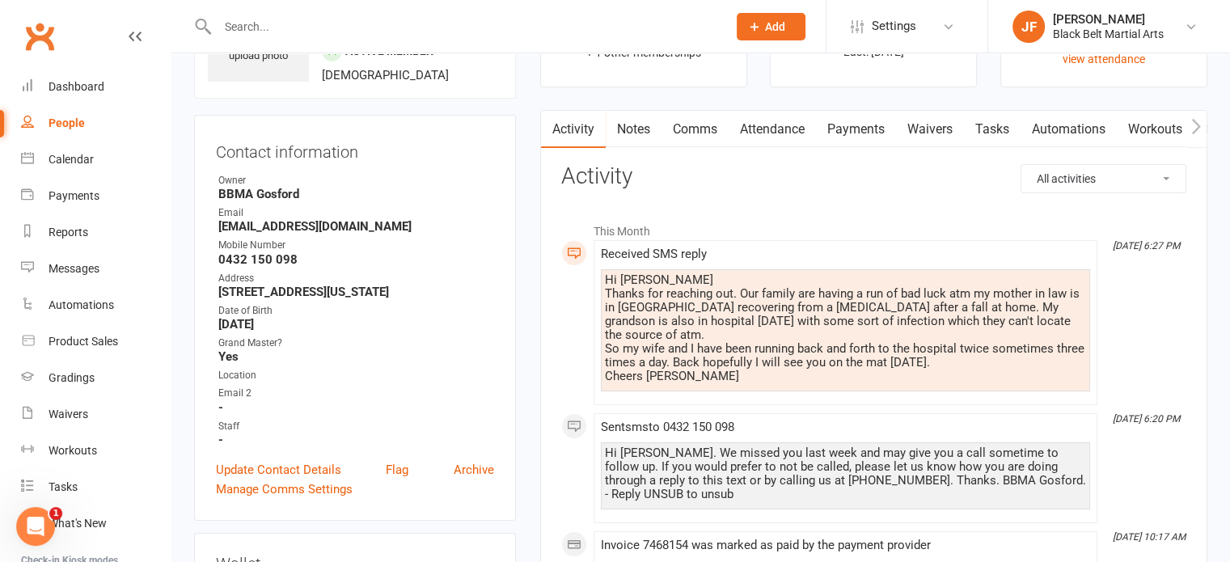
scroll to position [110, 0]
click at [671, 374] on div "Hi Martin Thanks for reaching out. Our family are having a run of bad luck atm …" at bounding box center [845, 328] width 481 height 110
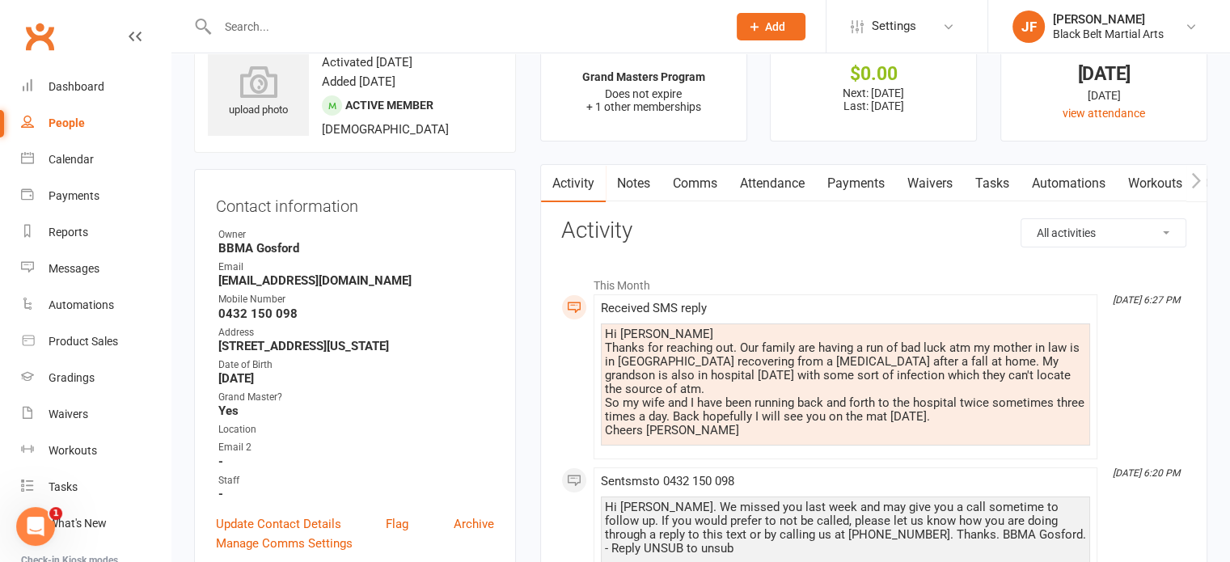
scroll to position [53, 0]
click at [724, 189] on link "Comms" at bounding box center [695, 185] width 67 height 37
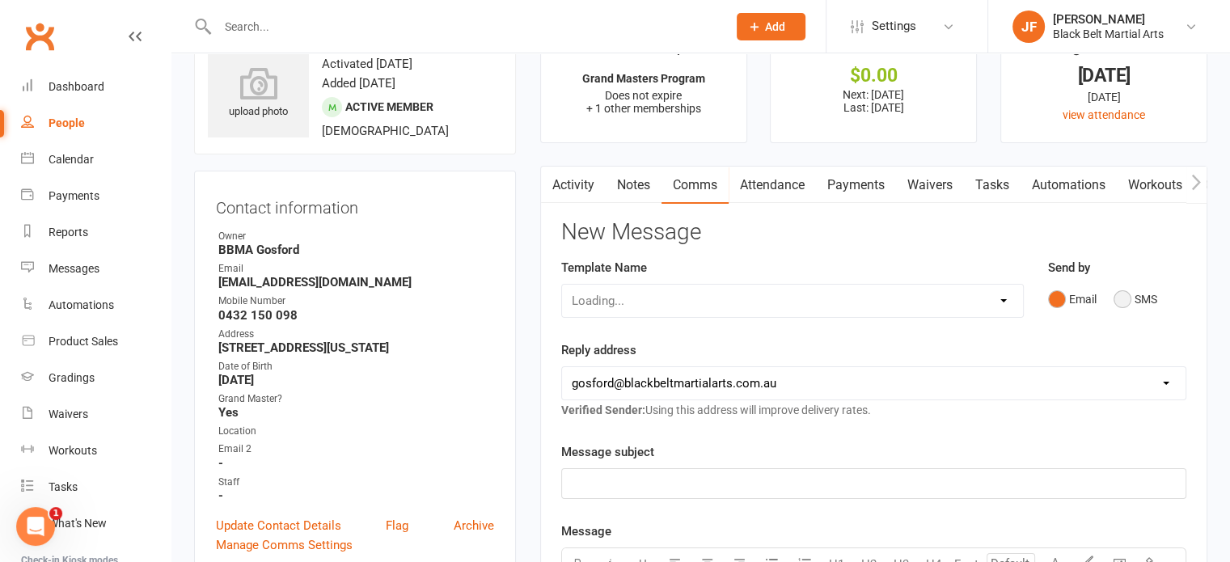
click at [1124, 304] on button "SMS" at bounding box center [1136, 299] width 44 height 31
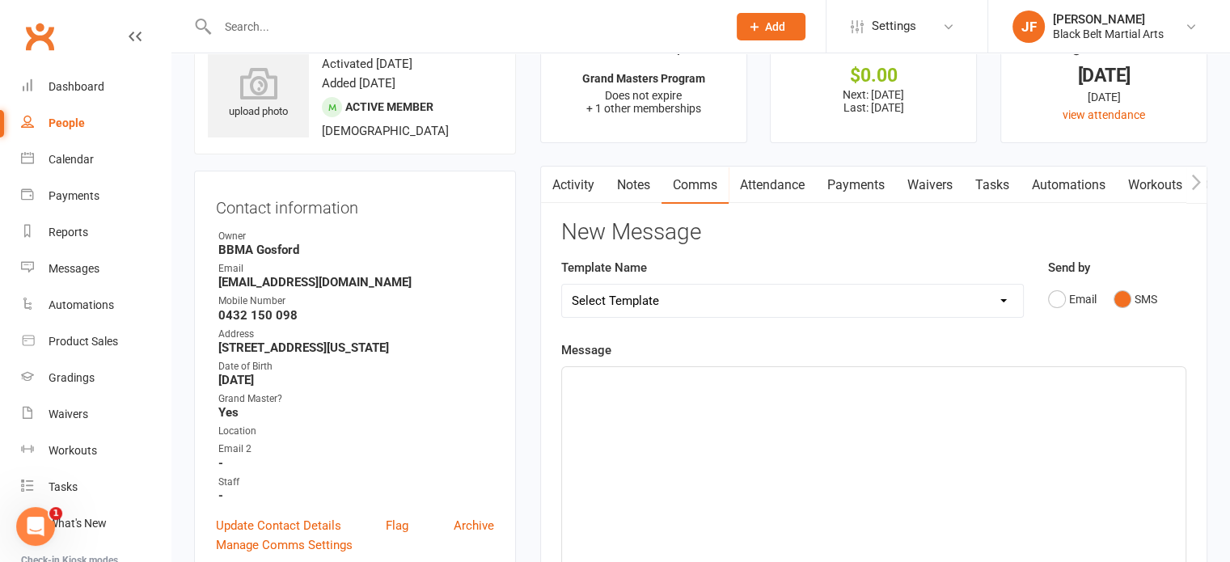
click at [715, 412] on div "﻿" at bounding box center [874, 488] width 624 height 243
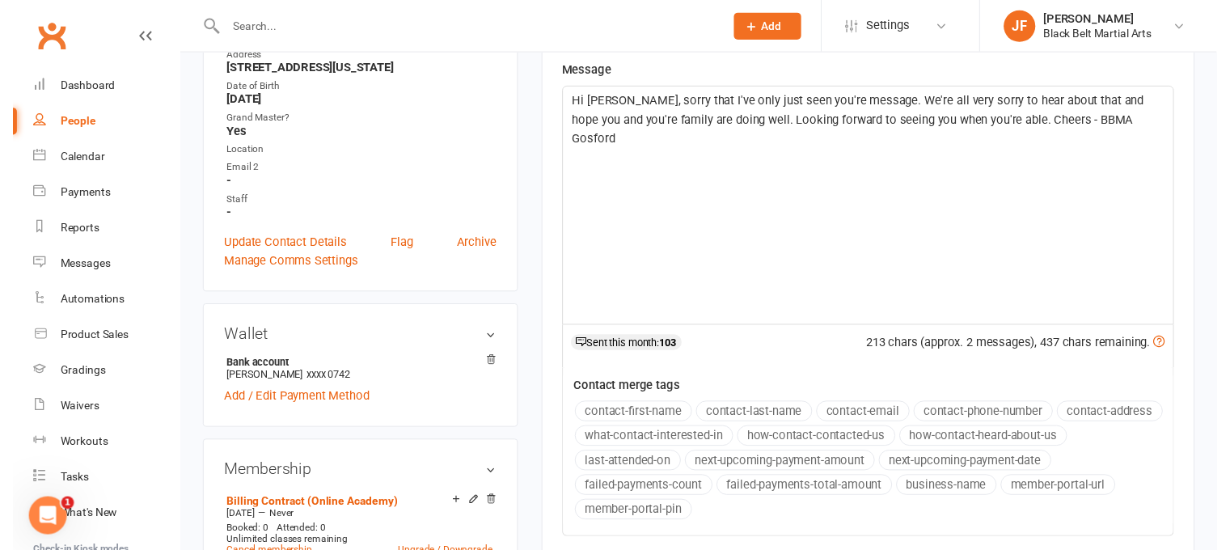
scroll to position [487, 0]
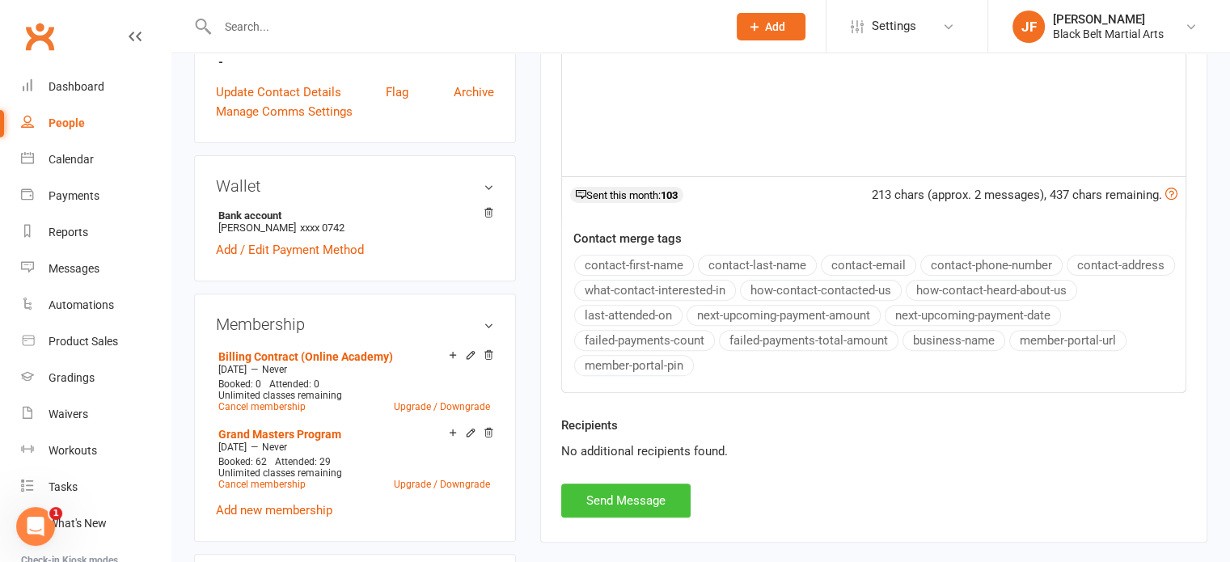
click at [614, 496] on button "Send Message" at bounding box center [625, 501] width 129 height 34
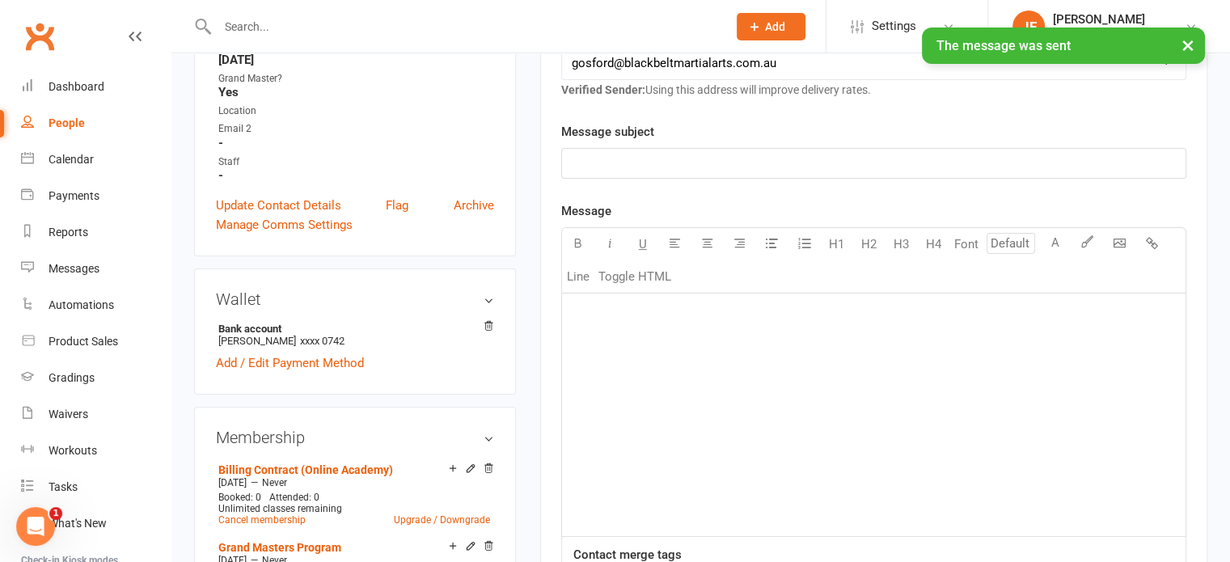
scroll to position [0, 0]
